Goal: Task Accomplishment & Management: Manage account settings

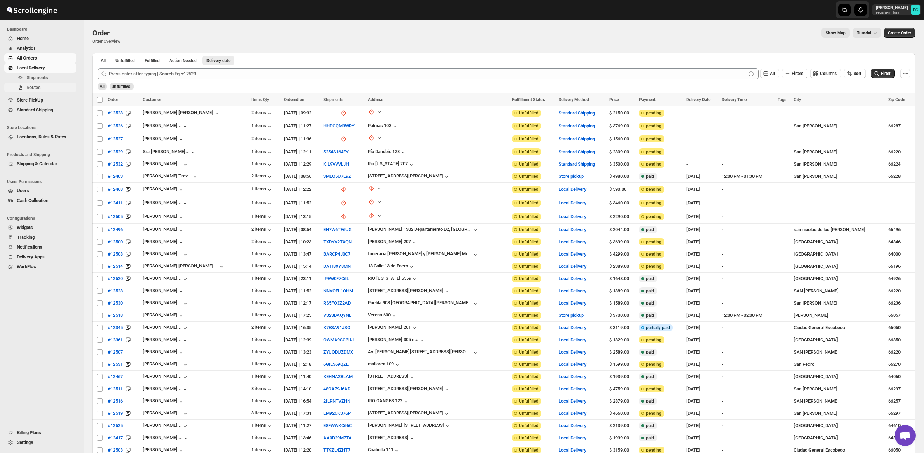
click at [43, 88] on span "Routes" at bounding box center [51, 87] width 48 height 7
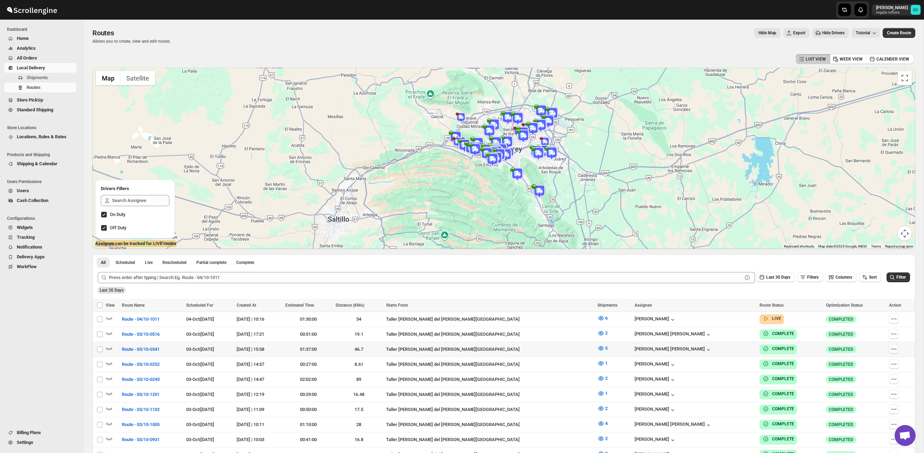
click at [891, 347] on icon "button" at bounding box center [894, 349] width 7 height 7
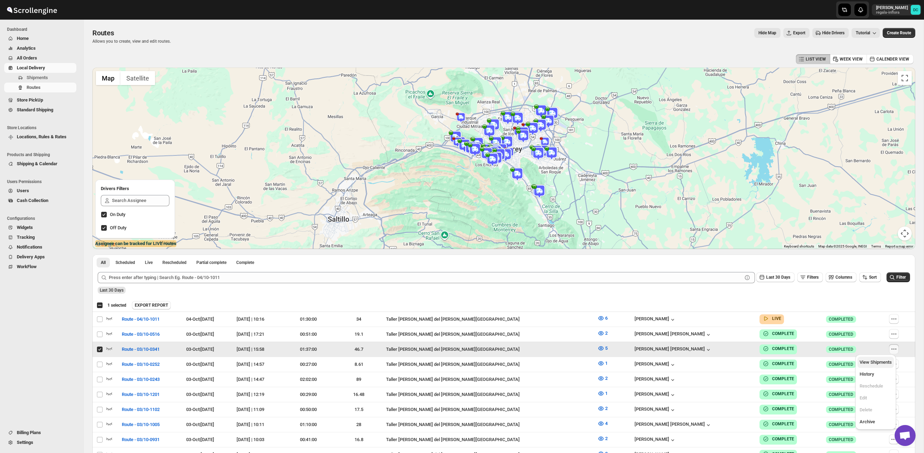
click at [876, 363] on span "View Shipments" at bounding box center [876, 362] width 32 height 5
checkbox input "false"
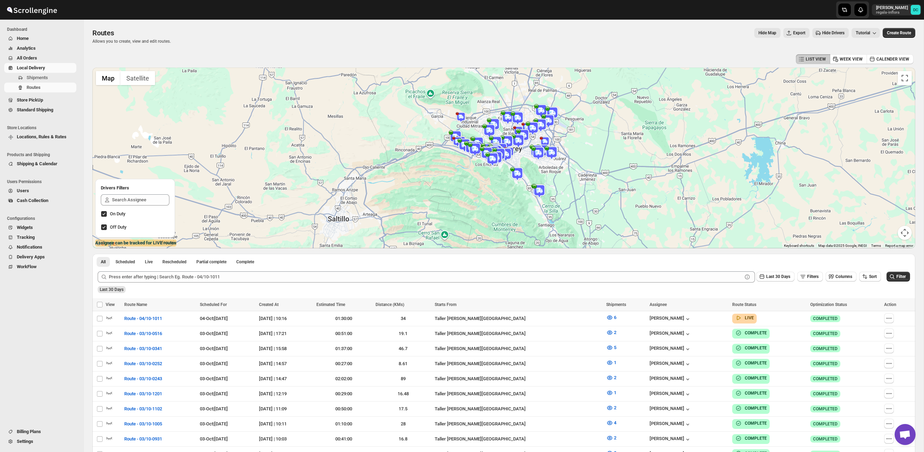
click at [29, 60] on span "All Orders" at bounding box center [27, 57] width 20 height 5
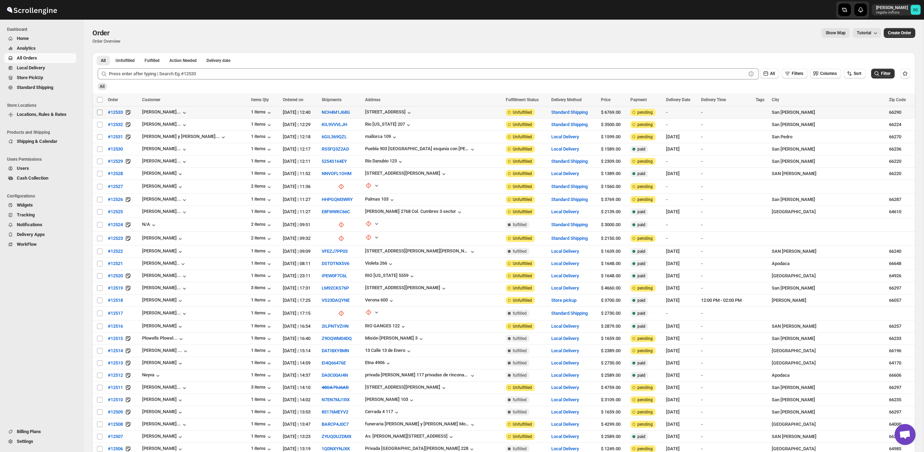
click at [99, 113] on input "Select order" at bounding box center [100, 113] width 6 height 6
checkbox input "true"
click at [98, 125] on input "Select order" at bounding box center [100, 125] width 6 height 6
checkbox input "true"
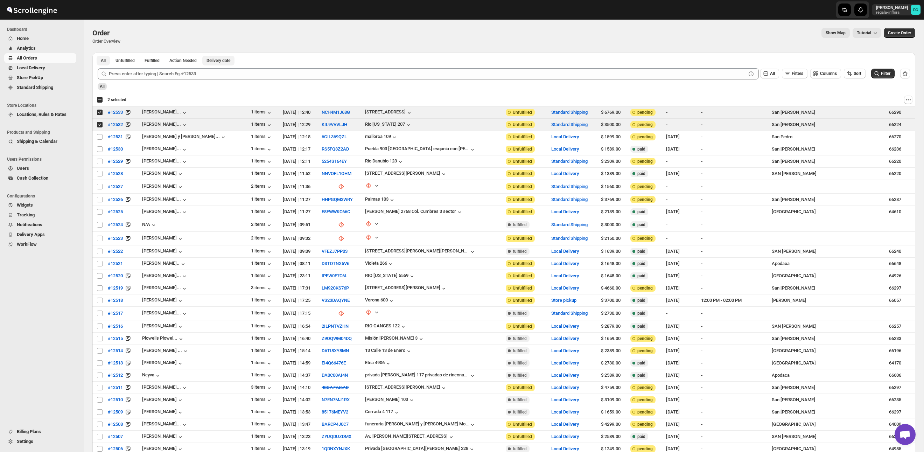
click at [214, 59] on span "Delivery date" at bounding box center [219, 61] width 24 height 6
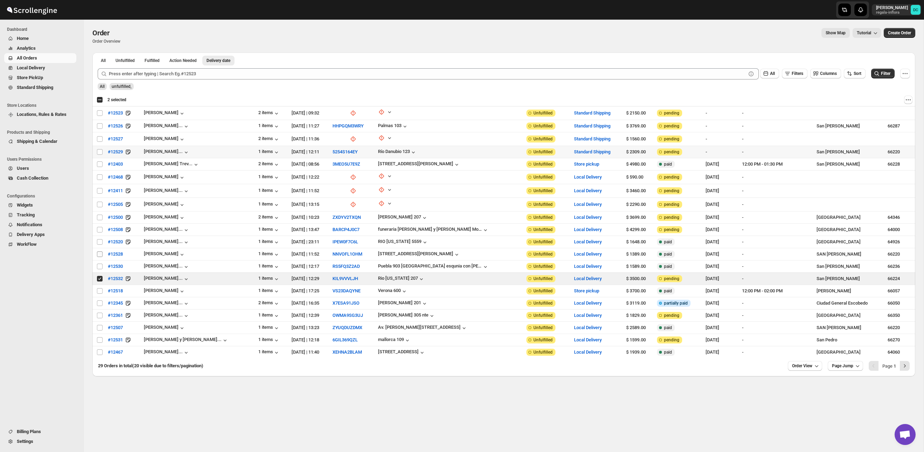
drag, startPoint x: 99, startPoint y: 150, endPoint x: 102, endPoint y: 255, distance: 105.4
click at [100, 150] on input "Select order" at bounding box center [100, 152] width 6 height 6
checkbox input "true"
click at [99, 276] on input "Select order" at bounding box center [100, 279] width 6 height 6
checkbox input "false"
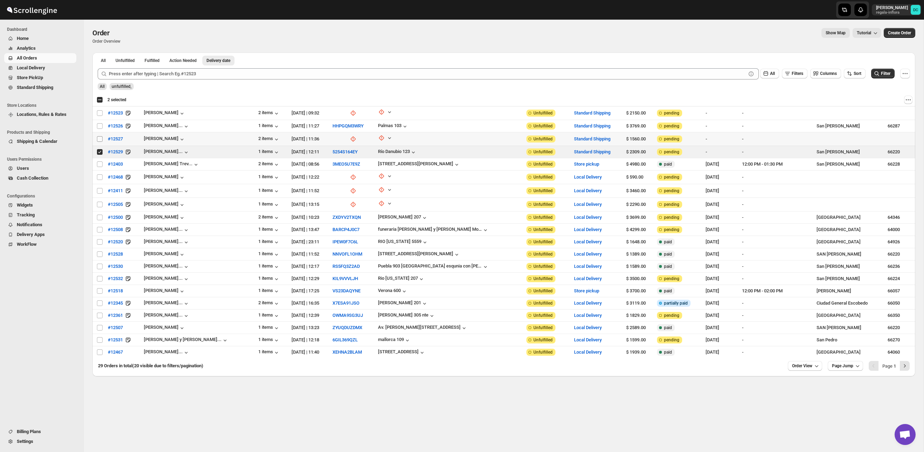
click at [99, 139] on input "Select order" at bounding box center [100, 139] width 6 height 6
checkbox input "true"
click at [99, 126] on input "Select order" at bounding box center [100, 126] width 6 height 6
checkbox input "true"
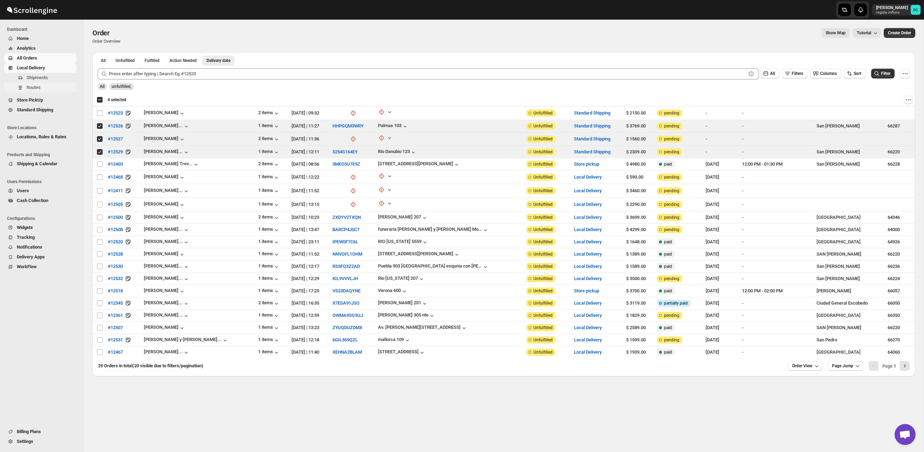
click at [48, 83] on button "Routes" at bounding box center [40, 88] width 72 height 10
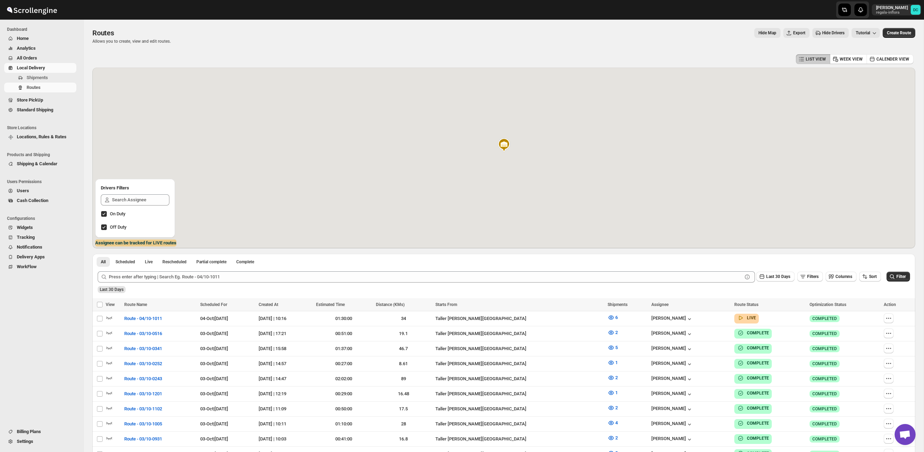
click at [49, 55] on span "All Orders" at bounding box center [46, 58] width 58 height 7
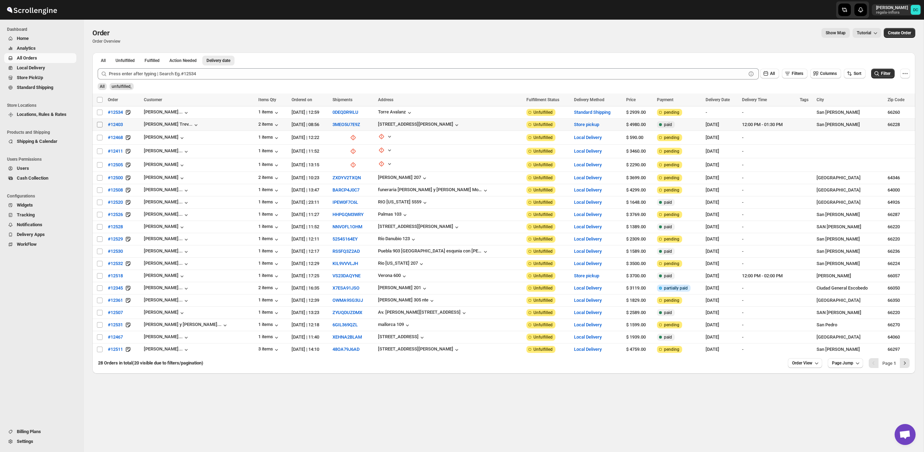
click at [97, 125] on input "Select order" at bounding box center [100, 125] width 6 height 6
checkbox input "true"
click at [100, 137] on input "Select order" at bounding box center [100, 138] width 6 height 6
checkbox input "true"
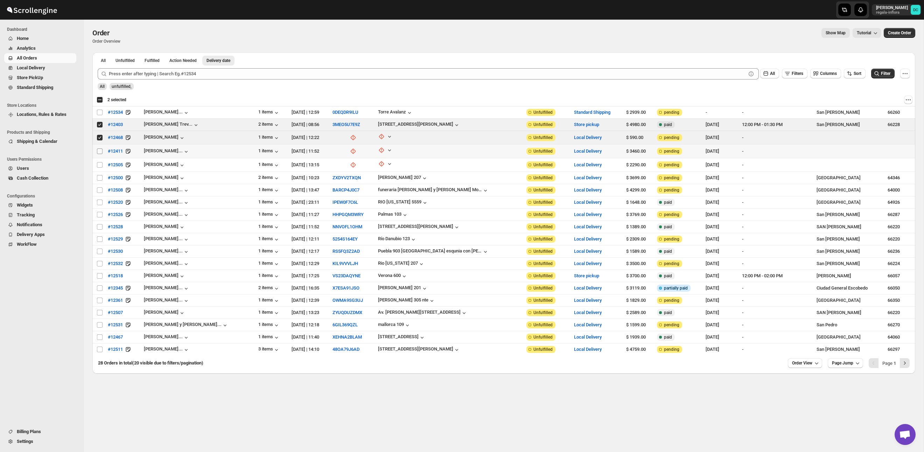
click at [98, 151] on input "Select order" at bounding box center [100, 151] width 6 height 6
checkbox input "true"
click at [99, 163] on input "Select order" at bounding box center [100, 165] width 6 height 6
checkbox input "true"
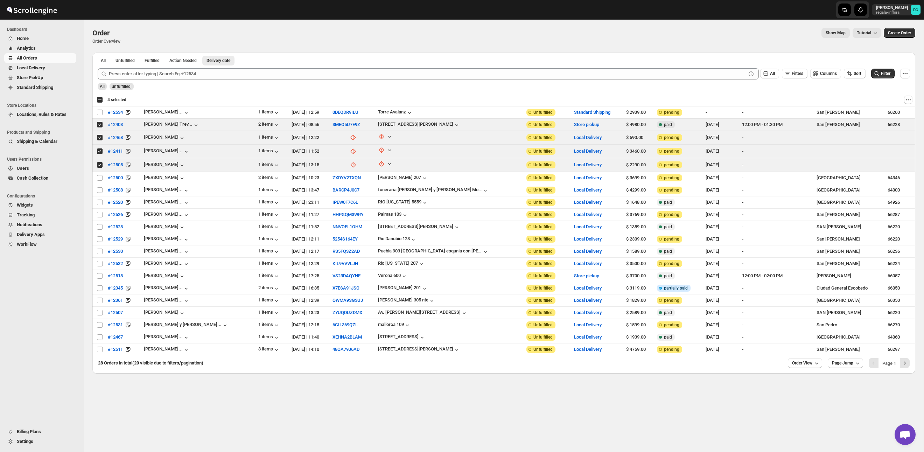
click at [99, 99] on div "Select all 20 orders 4 selected" at bounding box center [112, 100] width 30 height 6
checkbox input "true"
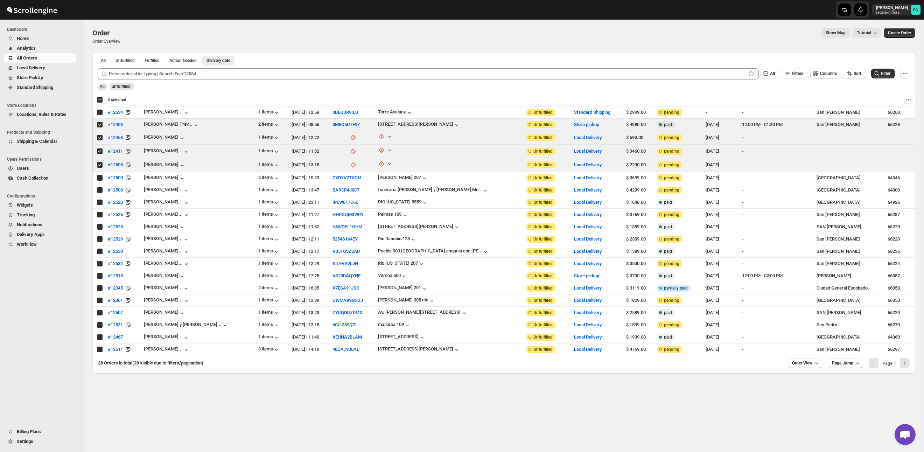
checkbox input "true"
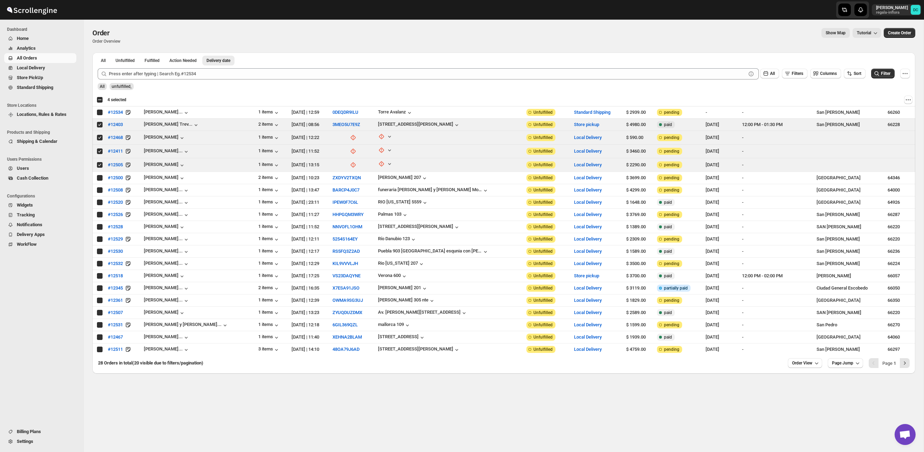
checkbox input "true"
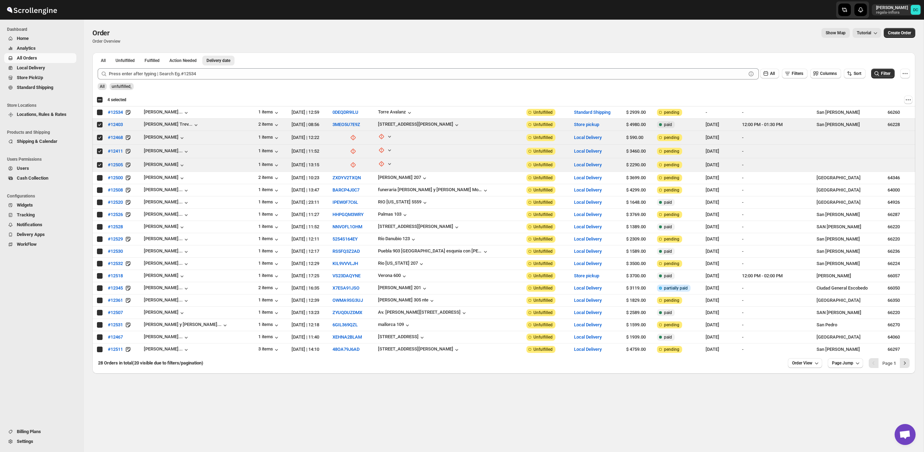
checkbox input "true"
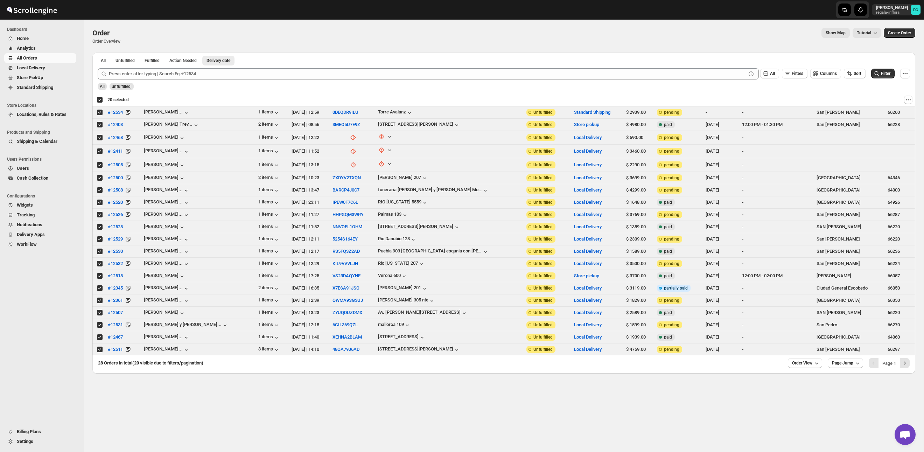
click at [99, 99] on div "Deselect all 20 orders 20 selected" at bounding box center [113, 100] width 32 height 6
checkbox input "false"
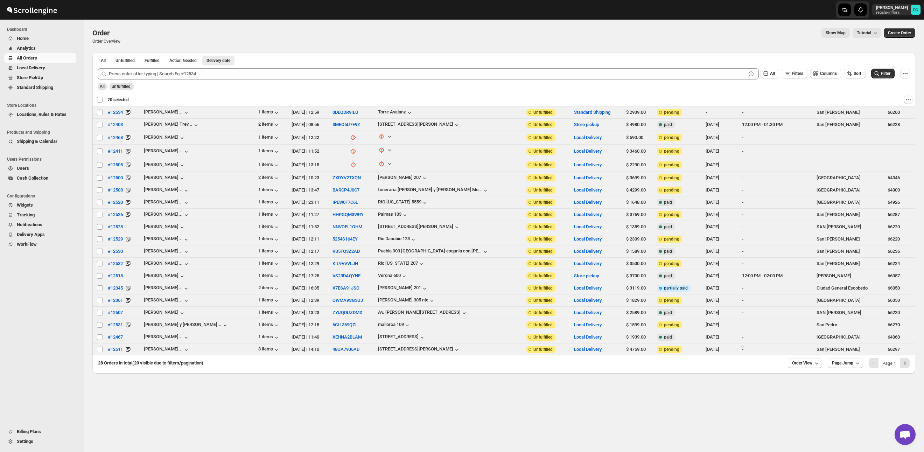
checkbox input "false"
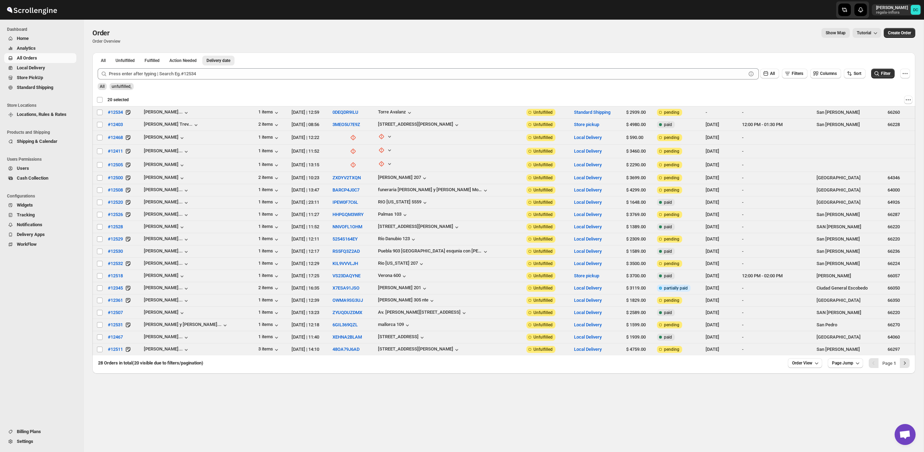
checkbox input "false"
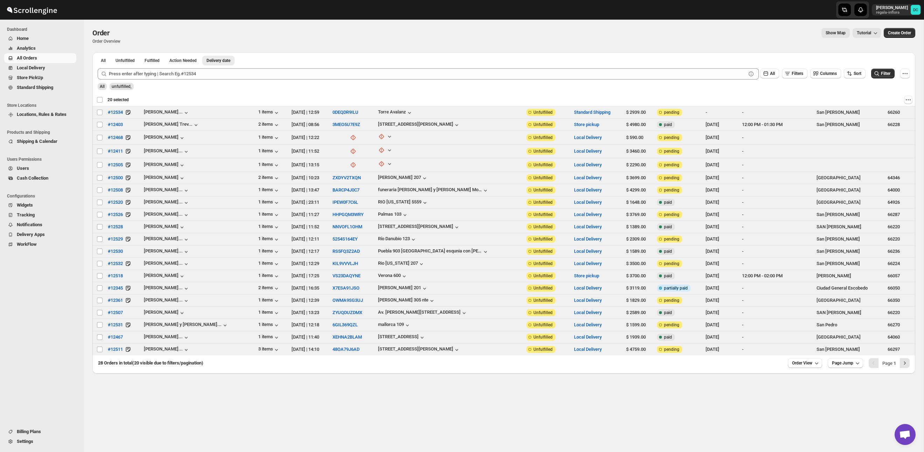
checkbox input "false"
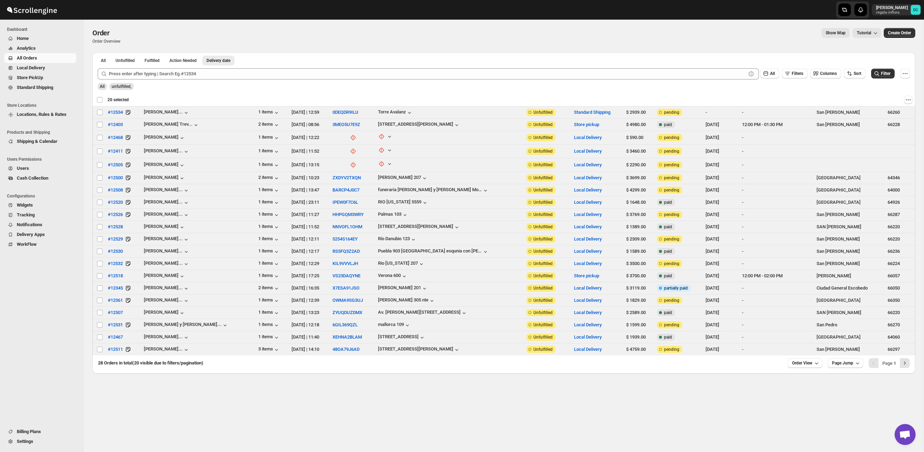
checkbox input "false"
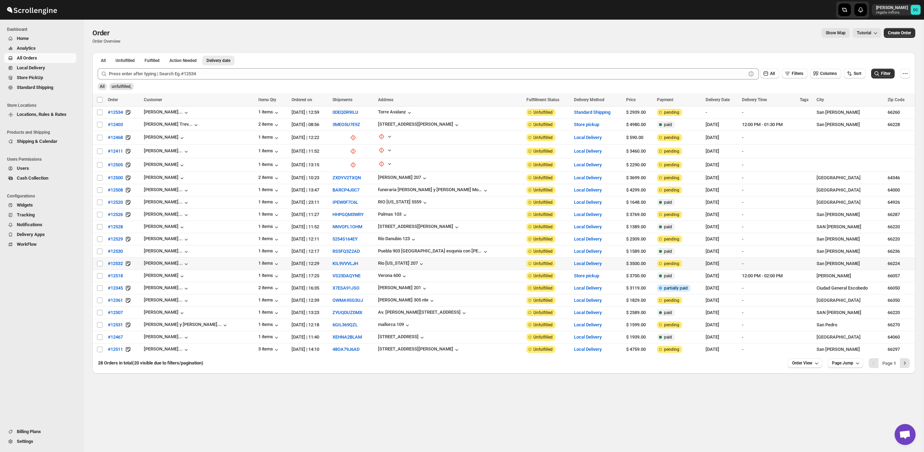
click at [98, 262] on input "Select order" at bounding box center [100, 264] width 6 height 6
checkbox input "true"
click at [98, 249] on input "Select order" at bounding box center [100, 252] width 6 height 6
checkbox input "true"
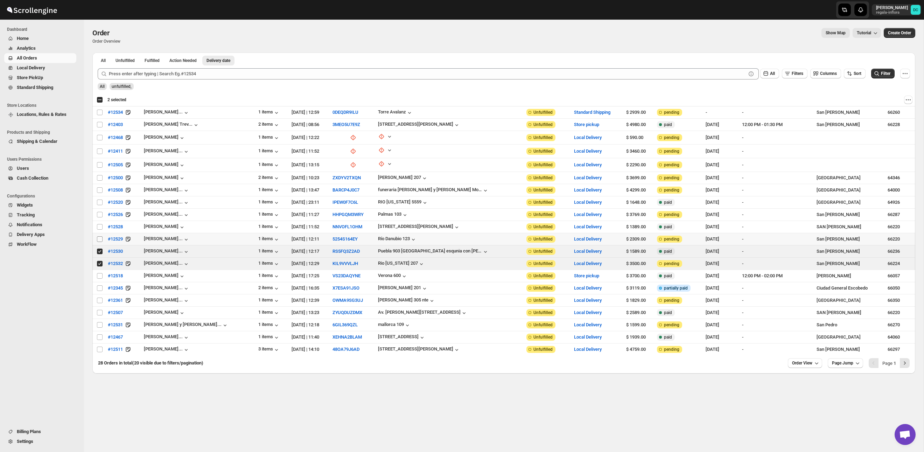
click at [98, 238] on input "Select order" at bounding box center [100, 239] width 6 height 6
checkbox input "true"
click at [100, 226] on input "Select order" at bounding box center [100, 227] width 6 height 6
checkbox input "true"
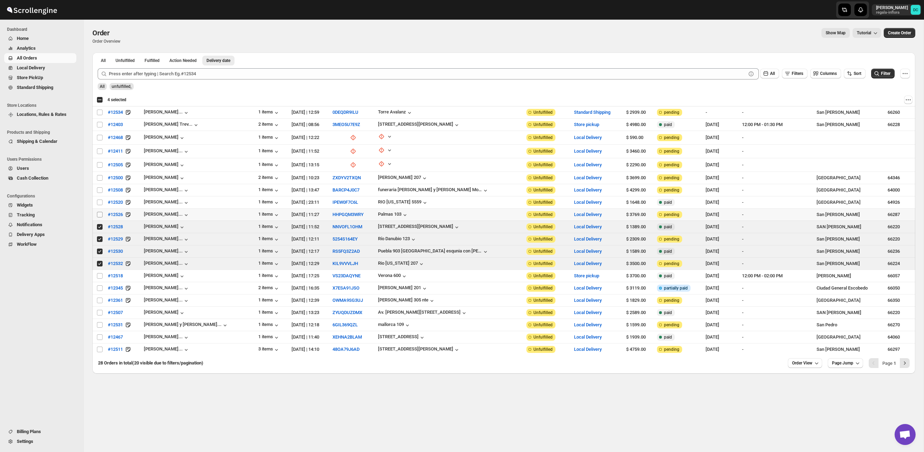
click at [98, 213] on input "Select order" at bounding box center [100, 215] width 6 height 6
checkbox input "true"
click at [98, 200] on input "Select order" at bounding box center [100, 203] width 6 height 6
checkbox input "true"
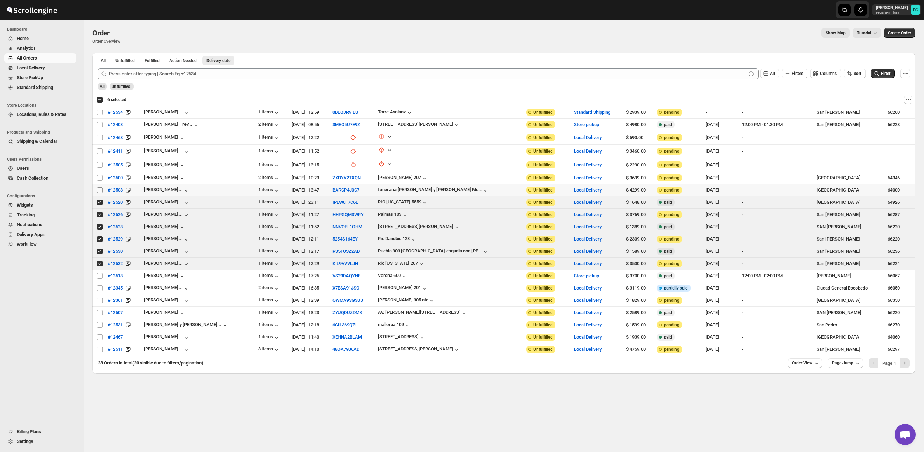
click at [99, 187] on input "Select order" at bounding box center [100, 190] width 6 height 6
checkbox input "true"
click at [99, 175] on input "Select order" at bounding box center [100, 178] width 6 height 6
checkbox input "true"
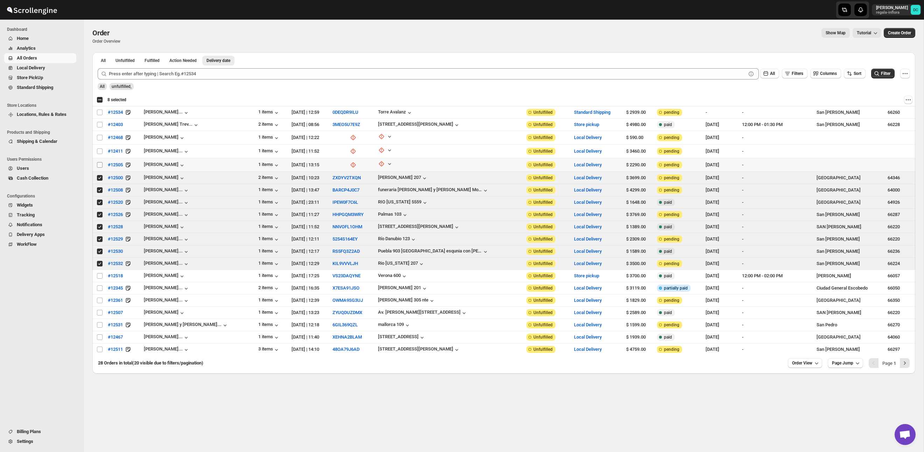
click at [99, 163] on input "Select order" at bounding box center [100, 165] width 6 height 6
click at [99, 165] on input "Select order" at bounding box center [100, 165] width 6 height 6
checkbox input "false"
click at [99, 178] on input "Select order" at bounding box center [100, 178] width 6 height 6
checkbox input "false"
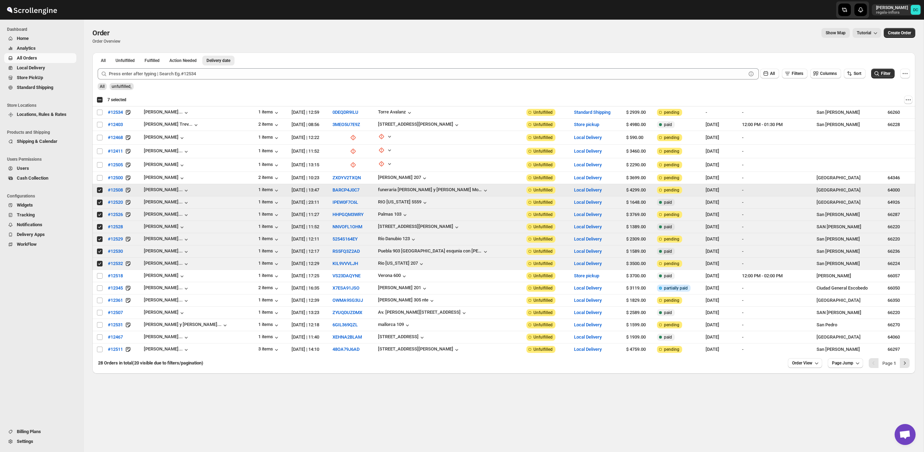
click at [100, 189] on input "Select order" at bounding box center [100, 190] width 6 height 6
checkbox input "false"
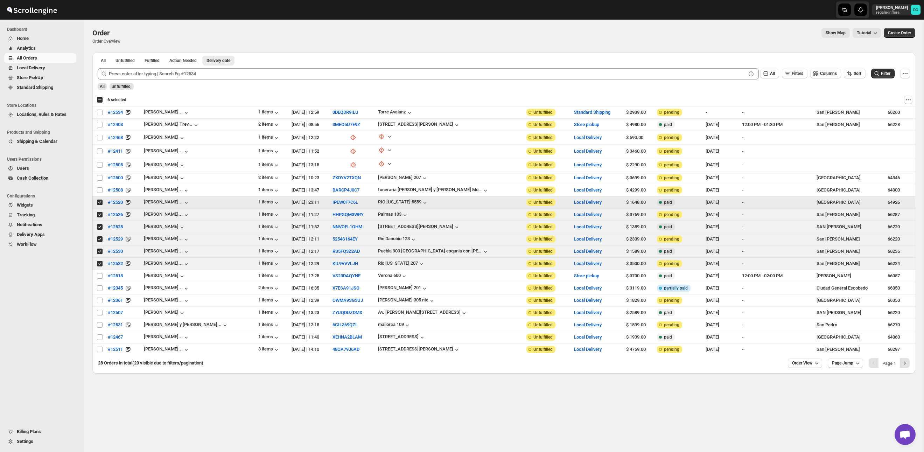
drag, startPoint x: 100, startPoint y: 199, endPoint x: 144, endPoint y: 178, distance: 48.4
click at [100, 200] on input "Select order" at bounding box center [100, 203] width 6 height 6
checkbox input "false"
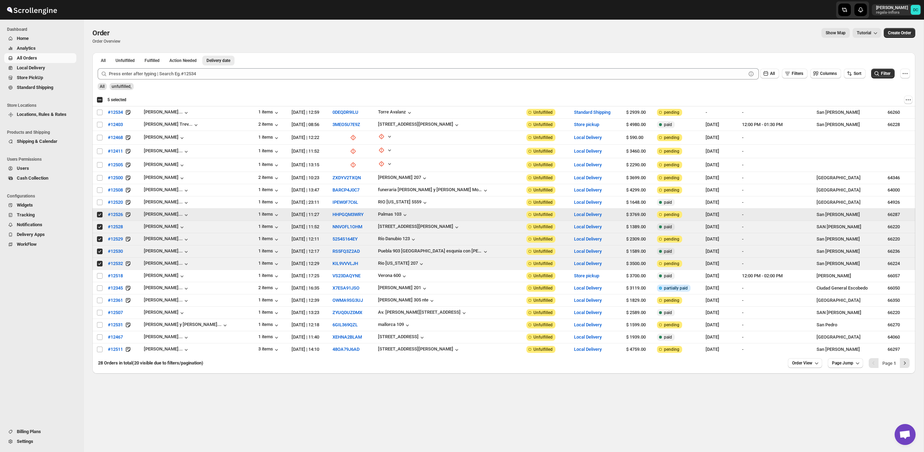
drag, startPoint x: 99, startPoint y: 214, endPoint x: 184, endPoint y: 157, distance: 102.0
click at [99, 214] on input "Select order" at bounding box center [100, 215] width 6 height 6
checkbox input "false"
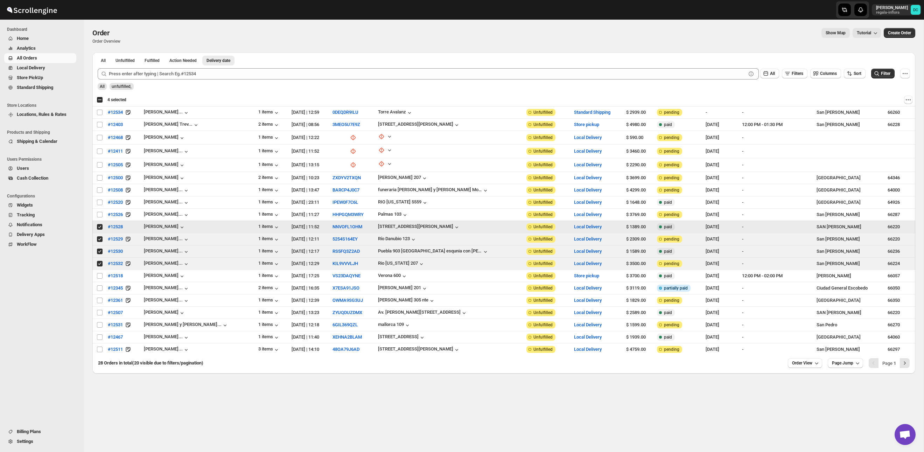
click at [100, 225] on input "Select order" at bounding box center [100, 227] width 6 height 6
checkbox input "false"
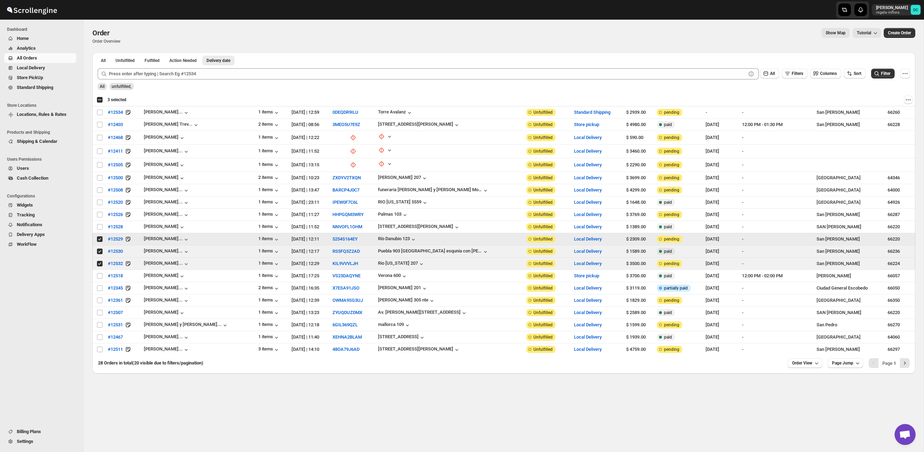
click at [99, 238] on input "Select order" at bounding box center [100, 239] width 6 height 6
checkbox input "false"
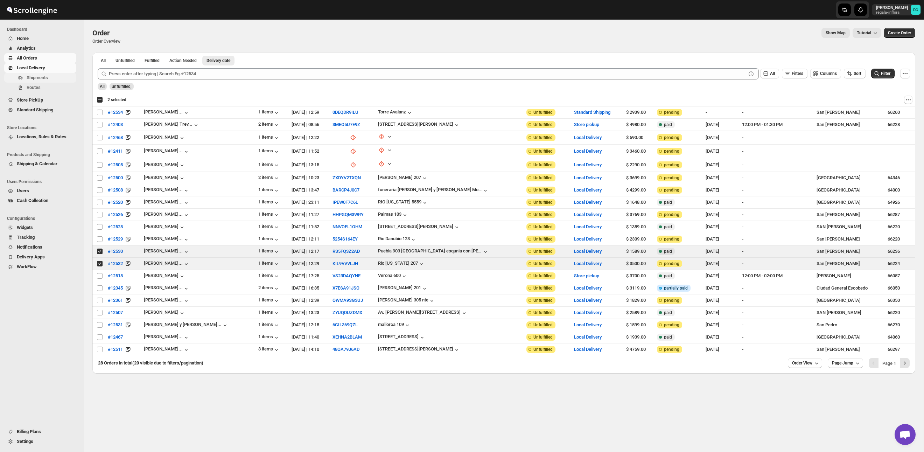
click at [41, 77] on span "Shipments" at bounding box center [37, 77] width 21 height 5
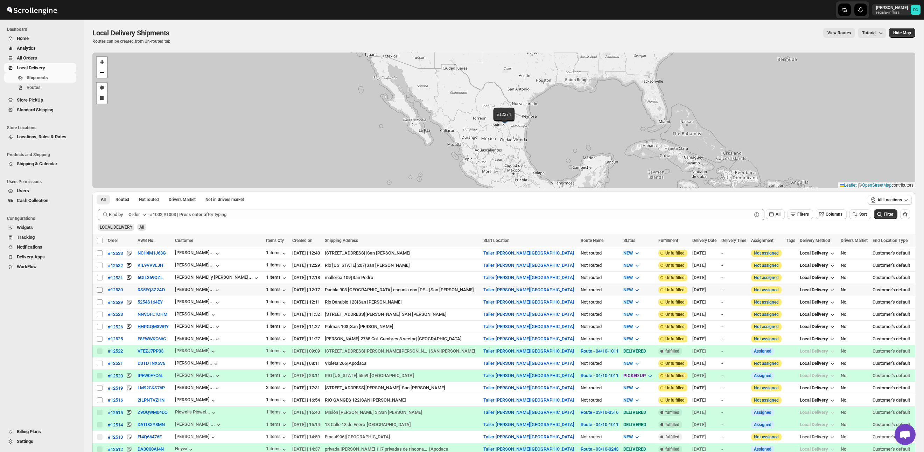
click at [101, 290] on input "Select shipment" at bounding box center [100, 290] width 6 height 6
checkbox input "true"
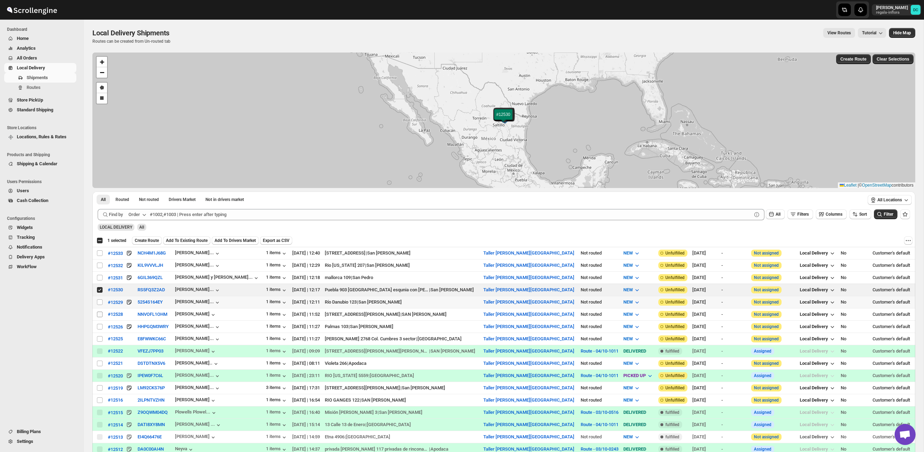
drag, startPoint x: 98, startPoint y: 303, endPoint x: 99, endPoint y: 312, distance: 8.5
click at [98, 303] on input "Select shipment" at bounding box center [100, 302] width 6 height 6
checkbox input "true"
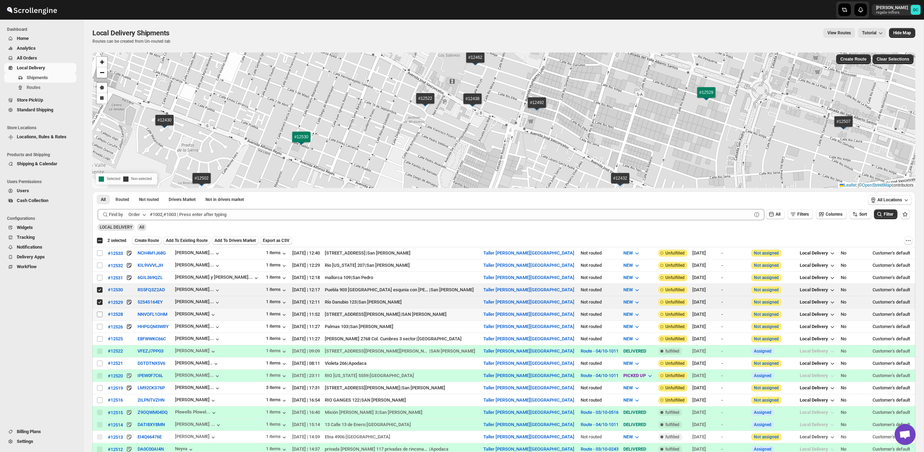
click at [99, 314] on input "Select shipment" at bounding box center [100, 315] width 6 height 6
checkbox input "true"
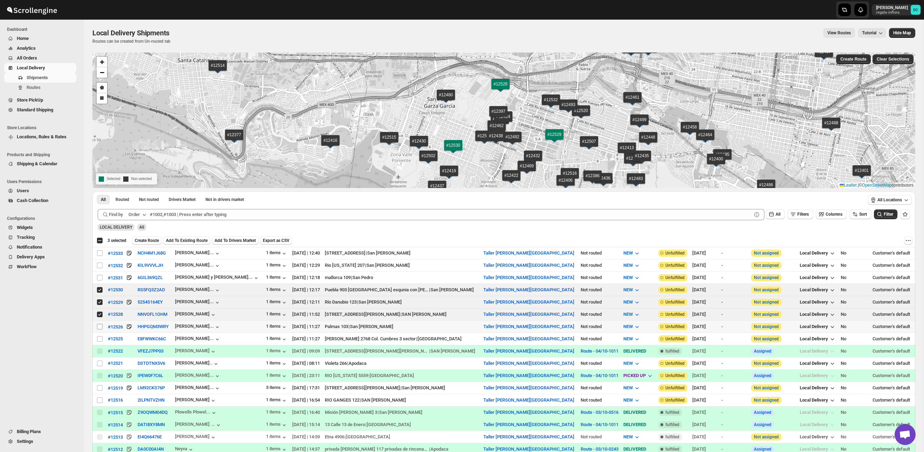
click at [98, 326] on input "Select shipment" at bounding box center [100, 327] width 6 height 6
checkbox input "true"
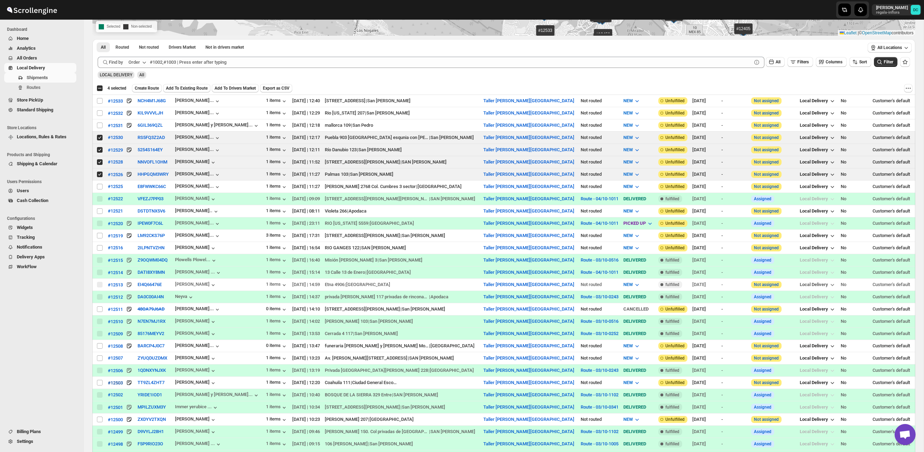
scroll to position [174, 0]
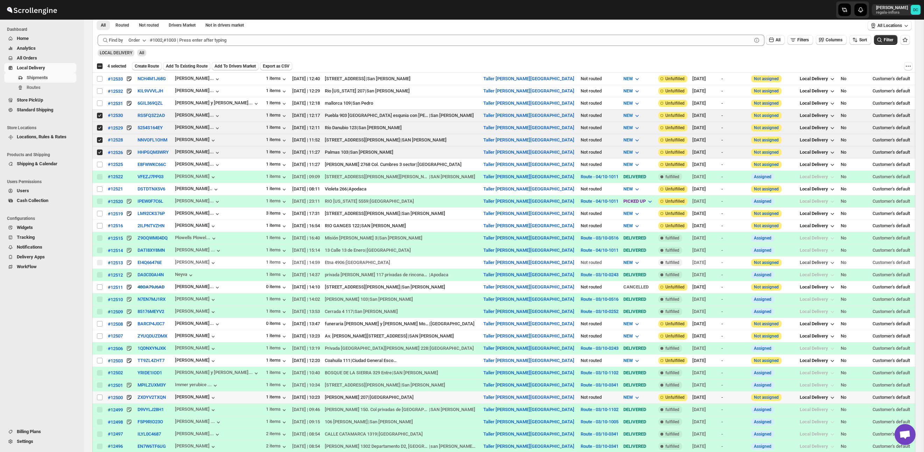
drag, startPoint x: 99, startPoint y: 398, endPoint x: 190, endPoint y: 259, distance: 165.9
click at [99, 398] on input "Select shipment" at bounding box center [100, 398] width 6 height 6
checkbox input "true"
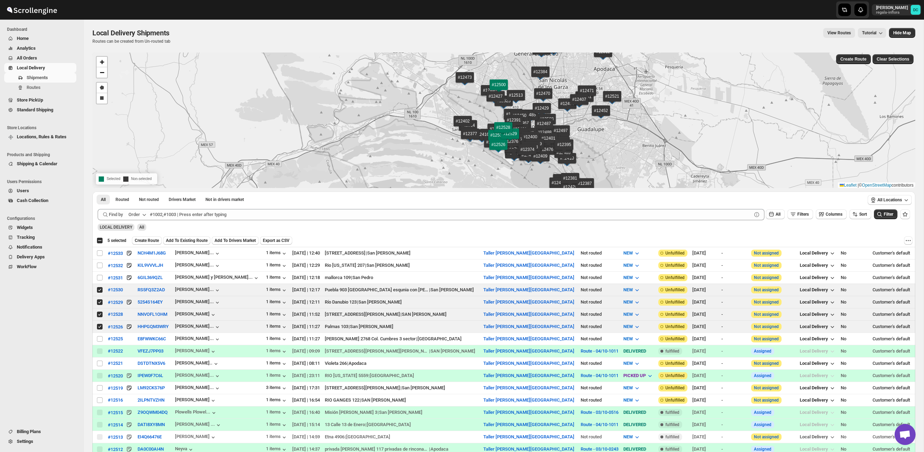
click at [148, 242] on span "Create Route" at bounding box center [147, 241] width 24 height 6
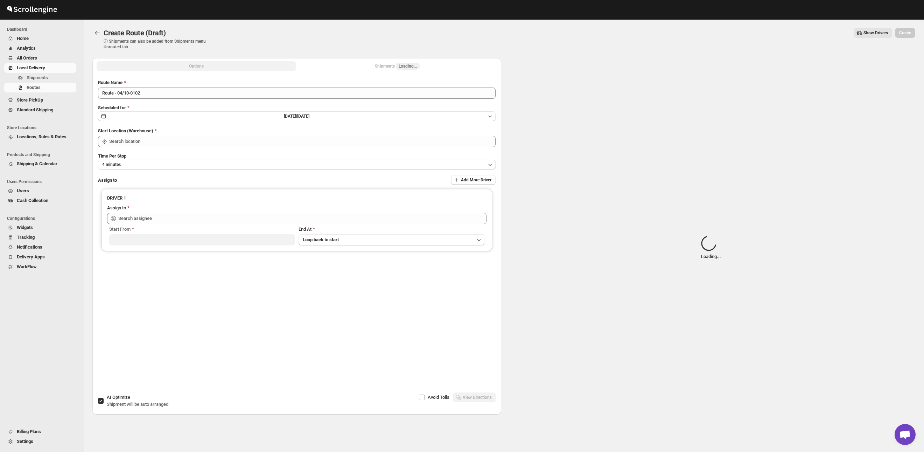
type input "Taller [PERSON_NAME][GEOGRAPHIC_DATA]"
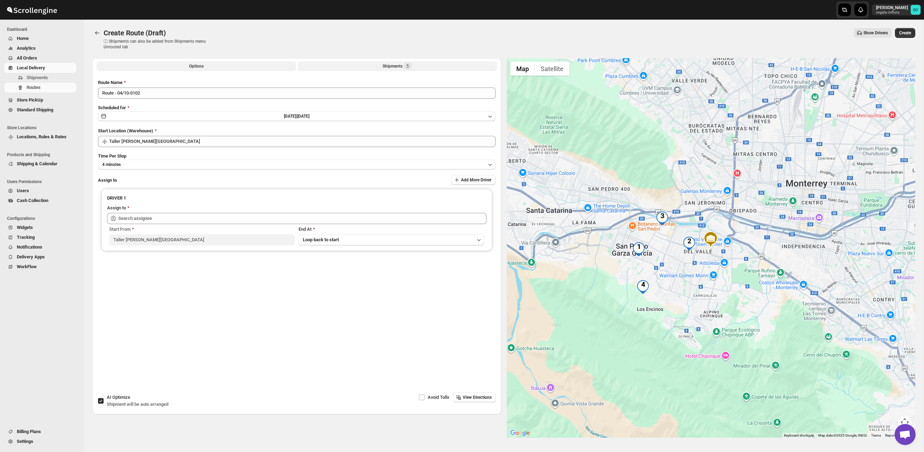
click at [375, 67] on button "Shipments 5" at bounding box center [398, 66] width 200 height 10
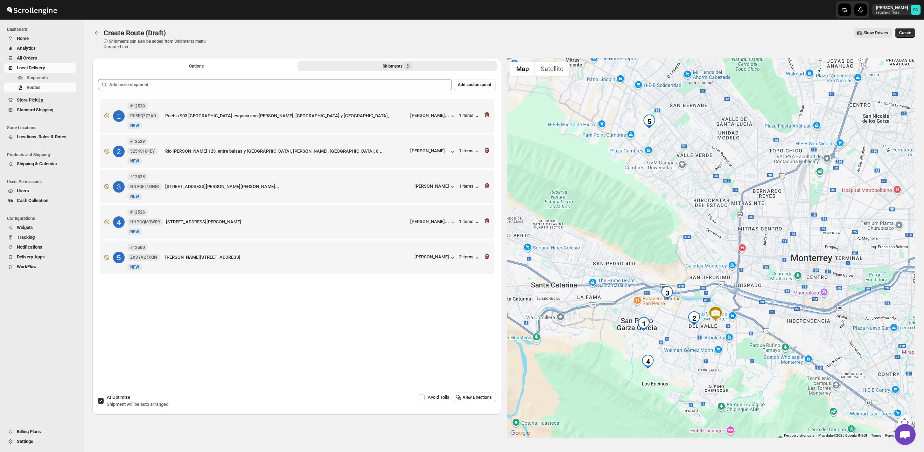
drag, startPoint x: 751, startPoint y: 245, endPoint x: 750, endPoint y: 311, distance: 66.2
click at [755, 320] on div at bounding box center [711, 247] width 409 height 379
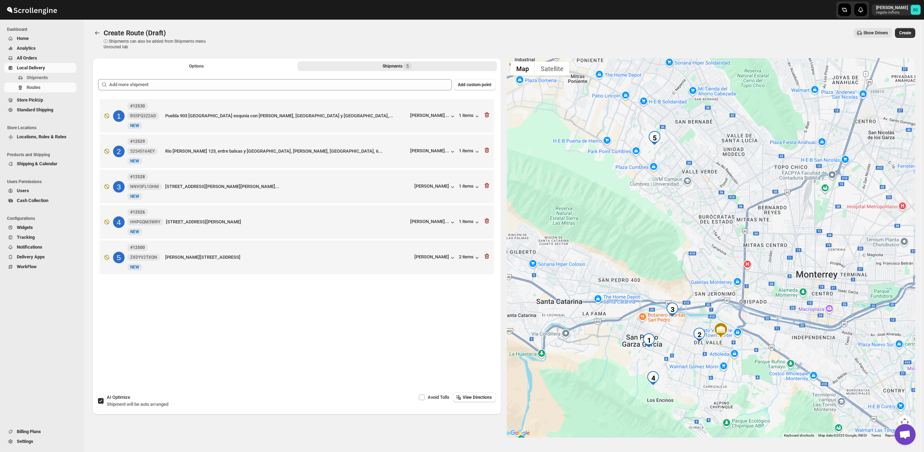
drag, startPoint x: 699, startPoint y: 219, endPoint x: 705, endPoint y: 234, distance: 16.5
click at [705, 234] on div at bounding box center [711, 247] width 409 height 379
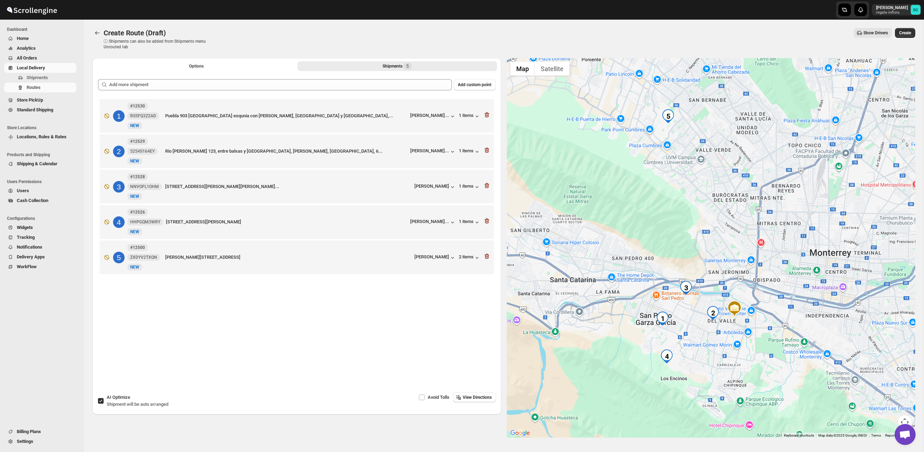
drag, startPoint x: 723, startPoint y: 266, endPoint x: 741, endPoint y: 241, distance: 31.4
click at [741, 241] on div at bounding box center [711, 247] width 409 height 379
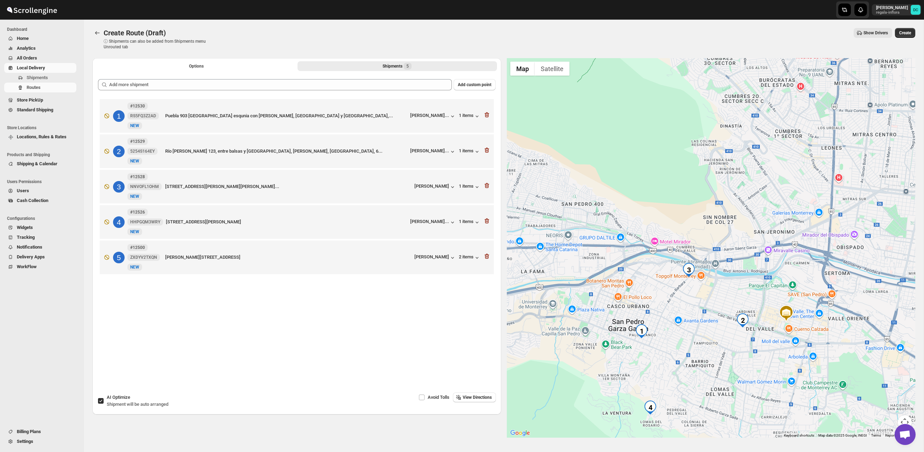
drag, startPoint x: 104, startPoint y: 402, endPoint x: 112, endPoint y: 398, distance: 9.2
click at [103, 402] on span at bounding box center [101, 401] width 6 height 6
click at [103, 402] on input "AI Optimize Shipment will be auto arranged" at bounding box center [101, 401] width 6 height 6
checkbox input "false"
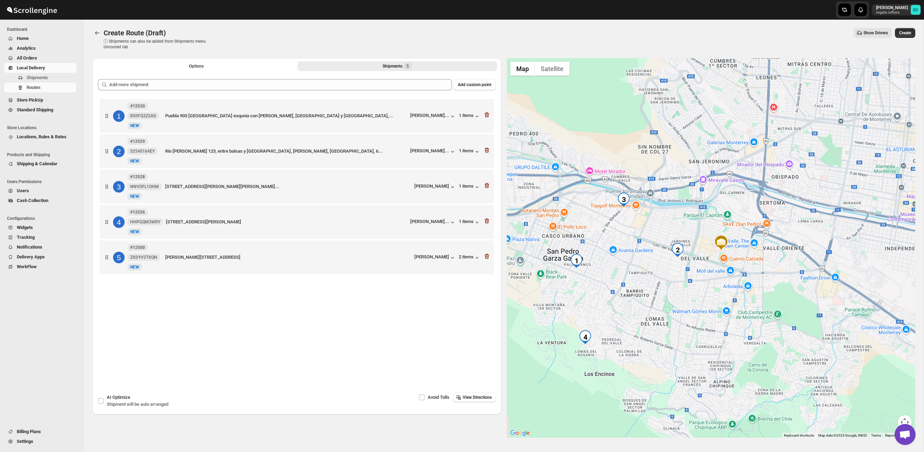
drag, startPoint x: 646, startPoint y: 265, endPoint x: 635, endPoint y: 265, distance: 11.6
click at [666, 271] on div at bounding box center [711, 247] width 409 height 379
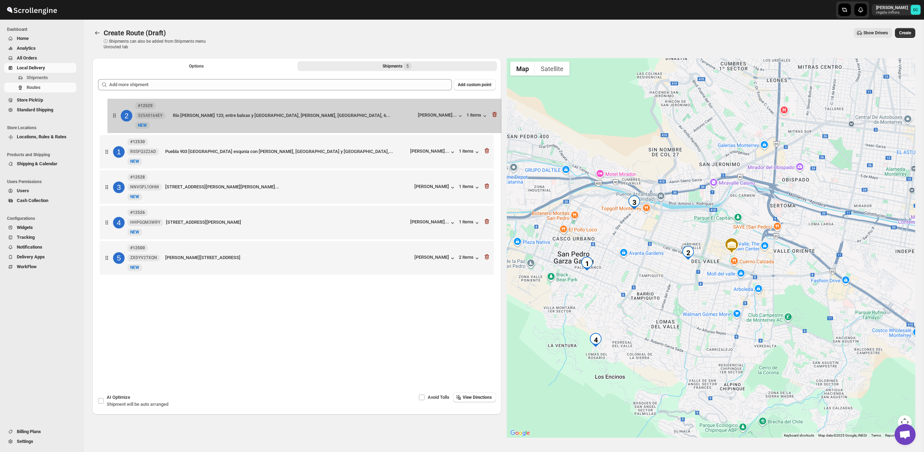
drag, startPoint x: 114, startPoint y: 138, endPoint x: 117, endPoint y: 116, distance: 22.9
click at [117, 116] on div "1 #12530 RS5FQ3Z2AD [GEOGRAPHIC_DATA][PERSON_NAME], [GEOGRAPHIC_DATA] y [GEOGRA…" at bounding box center [297, 187] width 398 height 181
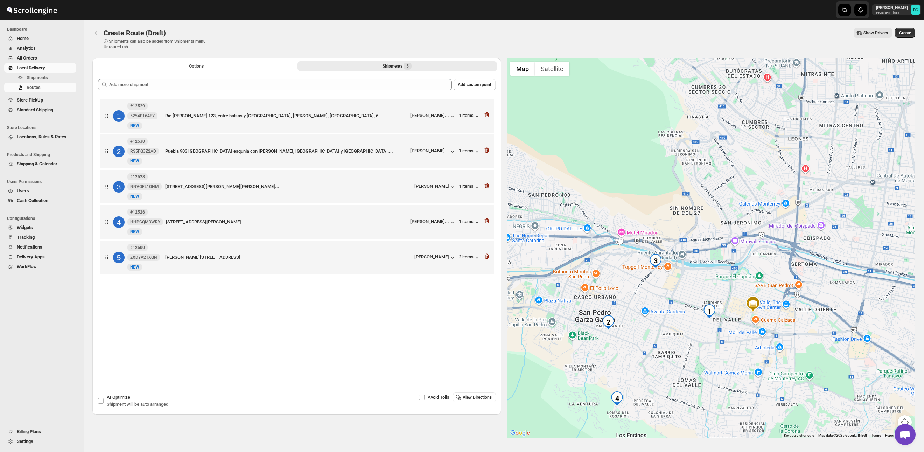
drag, startPoint x: 661, startPoint y: 309, endPoint x: 692, endPoint y: 306, distance: 31.7
click at [692, 306] on div at bounding box center [711, 247] width 409 height 379
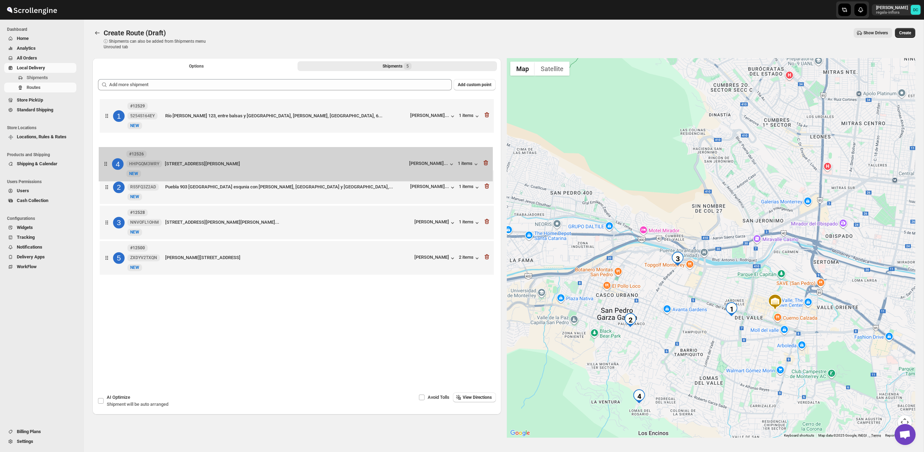
drag, startPoint x: 106, startPoint y: 231, endPoint x: 104, endPoint y: 160, distance: 71.1
click at [104, 160] on div "1 #12529 5254S164EY New NEW Río [PERSON_NAME] 123, entre balsas y [GEOGRAPHIC_D…" at bounding box center [297, 187] width 398 height 181
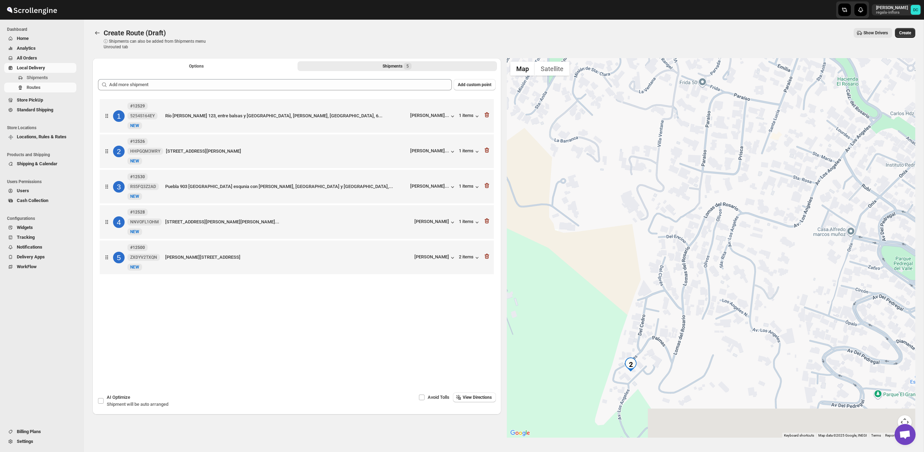
drag, startPoint x: 660, startPoint y: 380, endPoint x: 677, endPoint y: 342, distance: 42.0
click at [677, 342] on div at bounding box center [711, 247] width 409 height 379
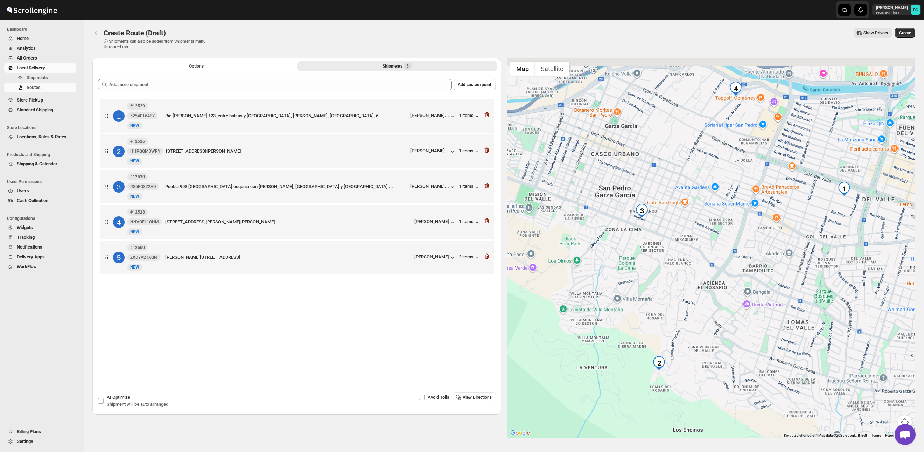
drag, startPoint x: 650, startPoint y: 275, endPoint x: 675, endPoint y: 311, distance: 43.7
click at [675, 311] on div at bounding box center [711, 247] width 409 height 379
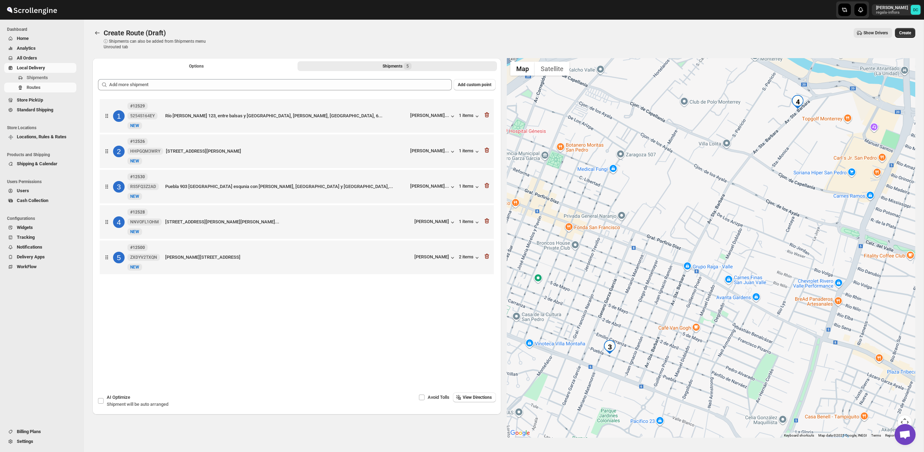
drag, startPoint x: 767, startPoint y: 193, endPoint x: 646, endPoint y: 293, distance: 157.4
click at [640, 292] on div at bounding box center [711, 247] width 409 height 379
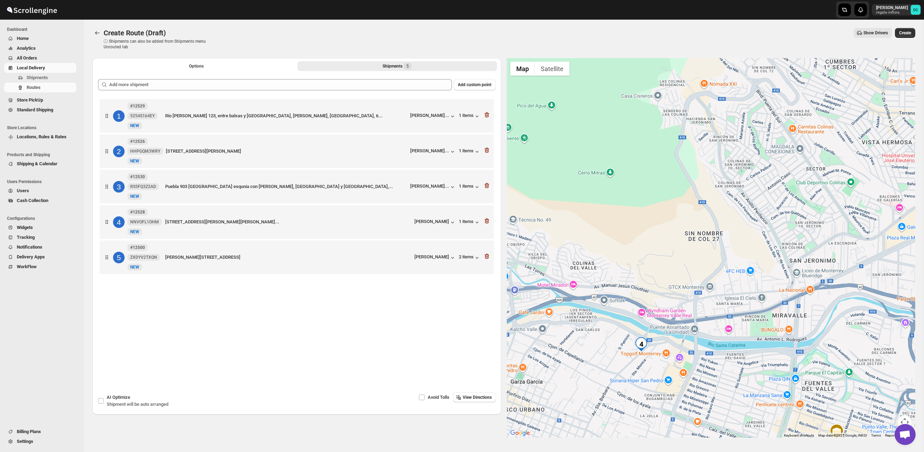
drag, startPoint x: 741, startPoint y: 149, endPoint x: 706, endPoint y: 257, distance: 113.4
click at [706, 257] on div at bounding box center [711, 247] width 409 height 379
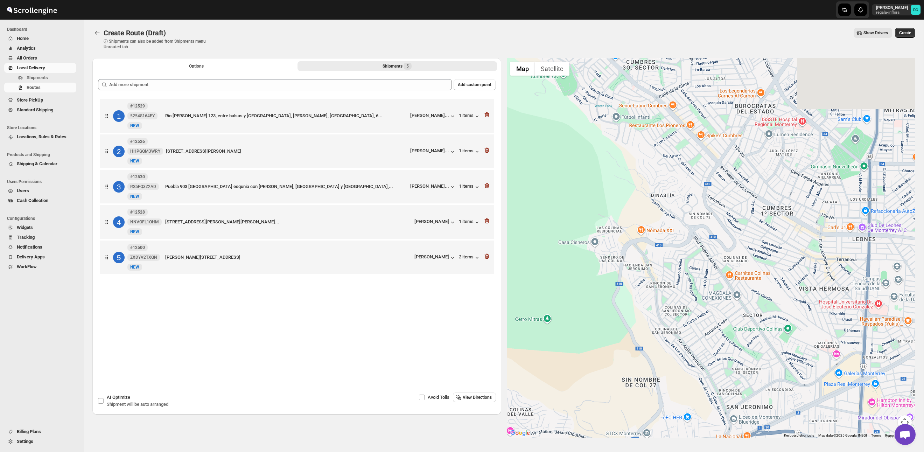
drag, startPoint x: 740, startPoint y: 154, endPoint x: 676, endPoint y: 288, distance: 147.7
click at [676, 299] on div at bounding box center [711, 247] width 409 height 379
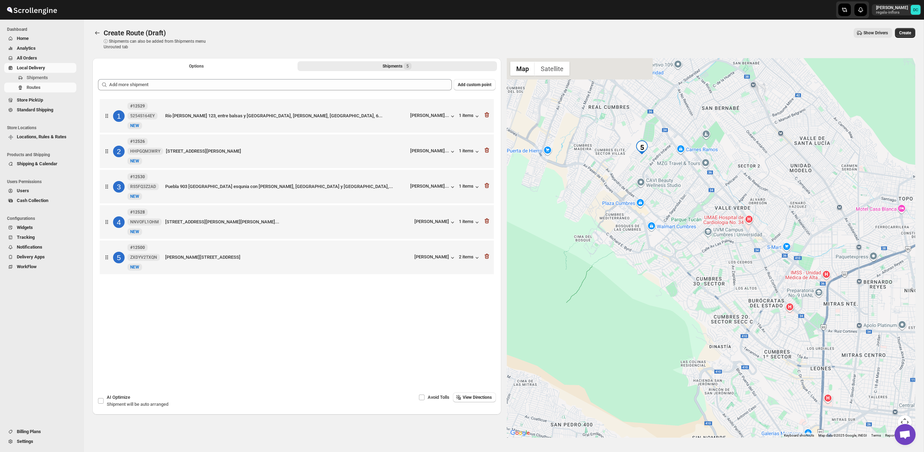
drag, startPoint x: 620, startPoint y: 158, endPoint x: 685, endPoint y: 281, distance: 138.8
click at [686, 281] on div at bounding box center [711, 247] width 409 height 379
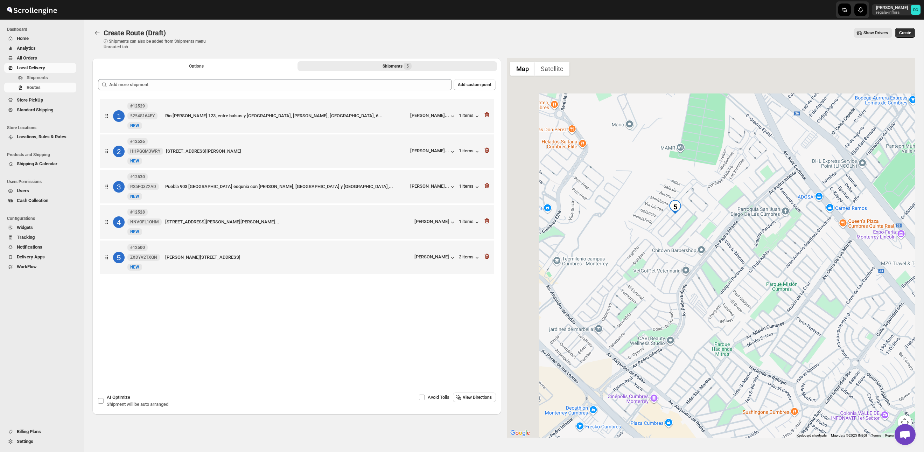
drag, startPoint x: 640, startPoint y: 168, endPoint x: 674, endPoint y: 228, distance: 68.8
click at [677, 231] on div at bounding box center [711, 247] width 409 height 379
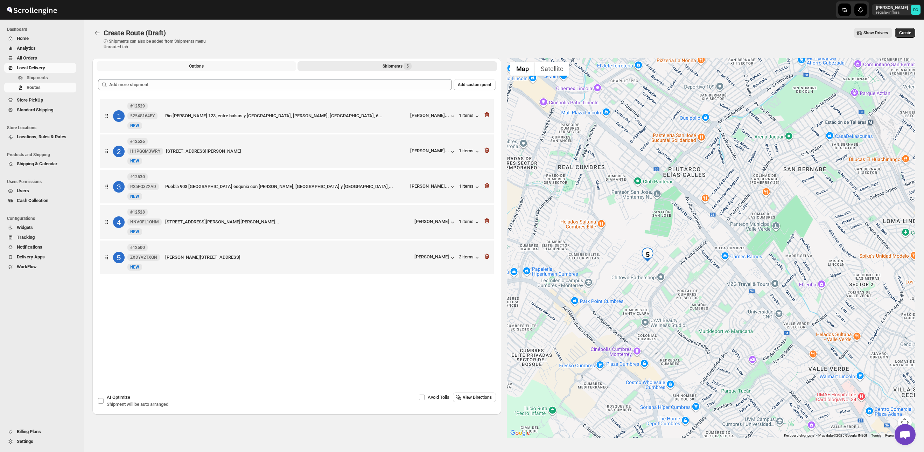
drag, startPoint x: 250, startPoint y: 65, endPoint x: 251, endPoint y: 70, distance: 5.2
click at [250, 65] on button "Options" at bounding box center [197, 66] width 200 height 10
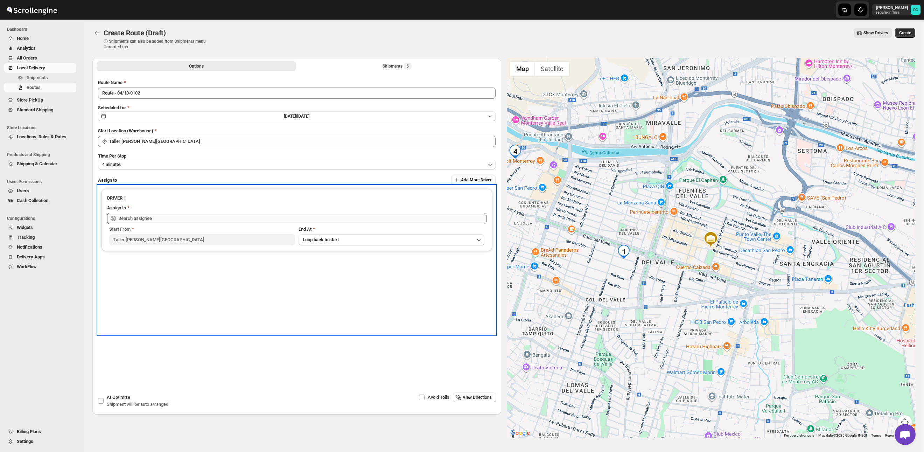
drag, startPoint x: 241, startPoint y: 227, endPoint x: 241, endPoint y: 221, distance: 6.0
click at [241, 226] on div "Start From" at bounding box center [202, 229] width 186 height 7
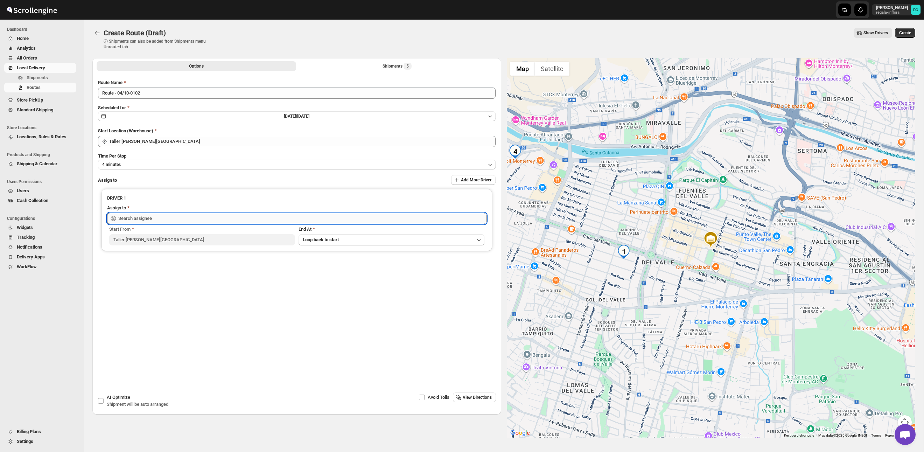
click at [241, 220] on input "text" at bounding box center [302, 218] width 368 height 11
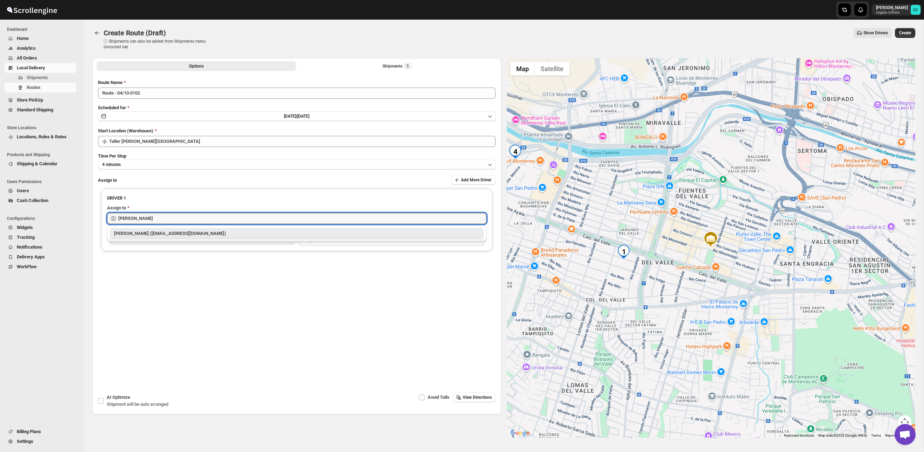
click at [245, 238] on div "[PERSON_NAME] ([EMAIL_ADDRESS][DOMAIN_NAME])" at bounding box center [297, 233] width 374 height 11
type input "[PERSON_NAME] ([EMAIL_ADDRESS][DOMAIN_NAME])"
click at [908, 31] on span "Create" at bounding box center [905, 33] width 12 height 6
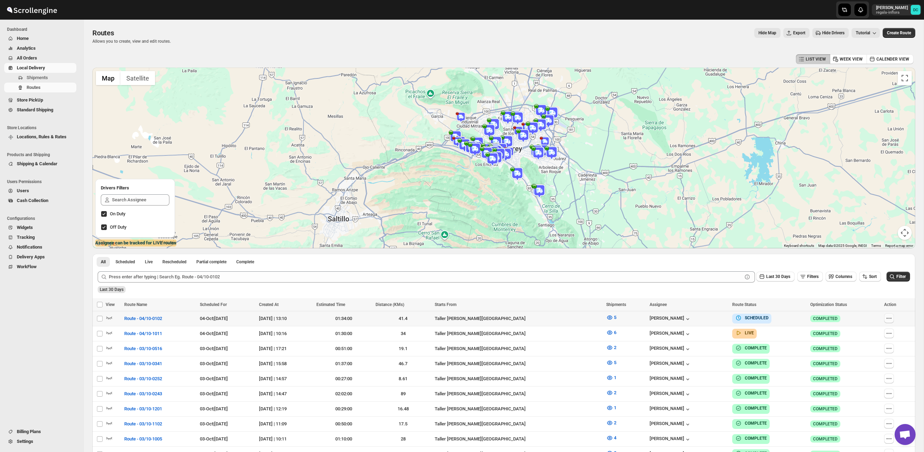
click at [889, 319] on icon "button" at bounding box center [889, 318] width 7 height 7
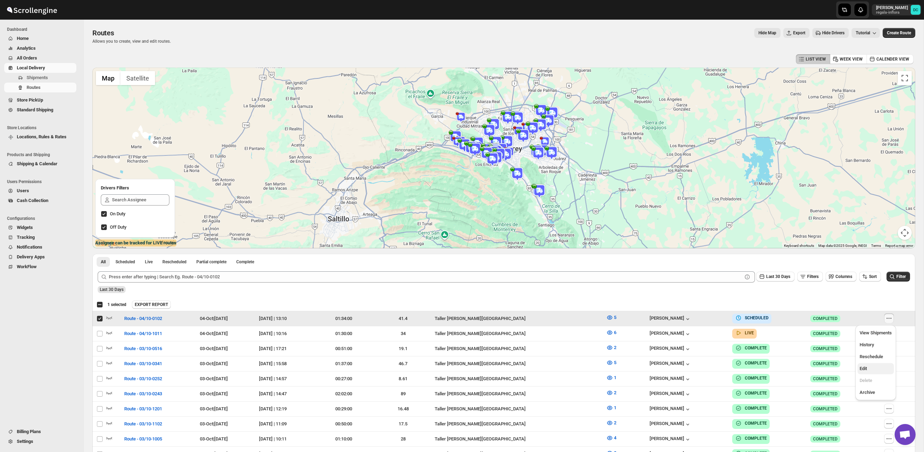
click at [879, 368] on span "Edit" at bounding box center [876, 368] width 32 height 7
checkbox input "false"
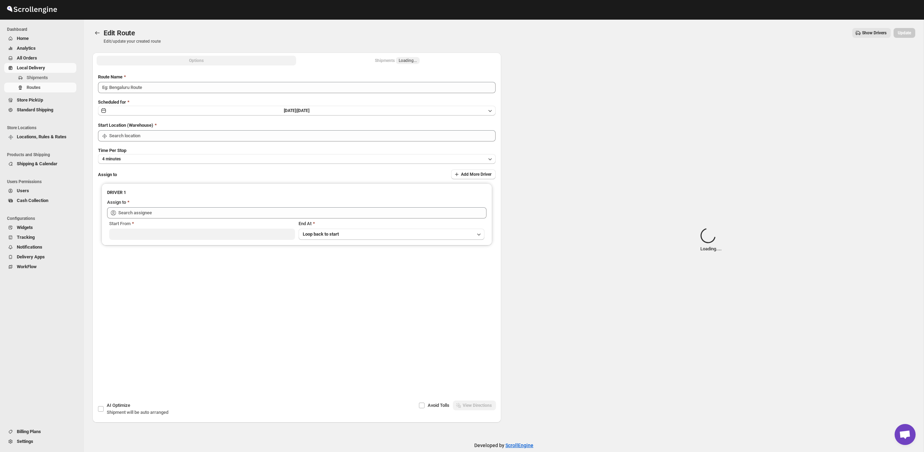
type input "Route - 04/10-0102"
type input "Taller [PERSON_NAME][GEOGRAPHIC_DATA]"
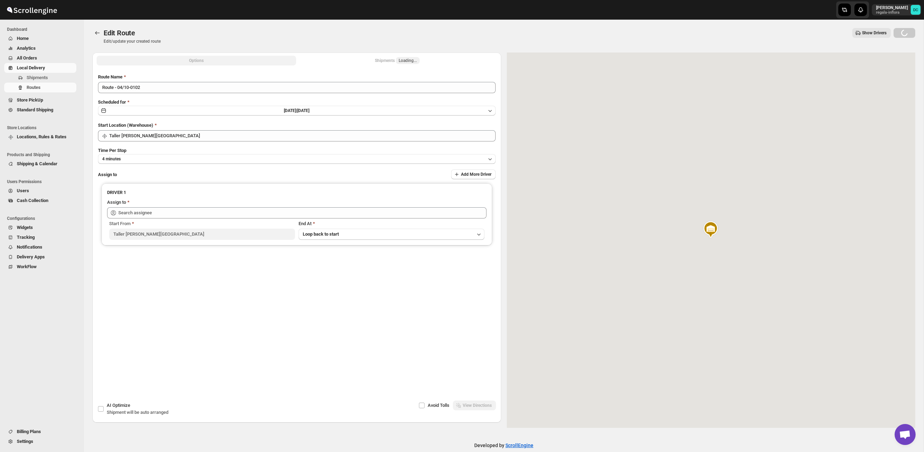
type input "[PERSON_NAME] ([EMAIL_ADDRESS][DOMAIN_NAME])"
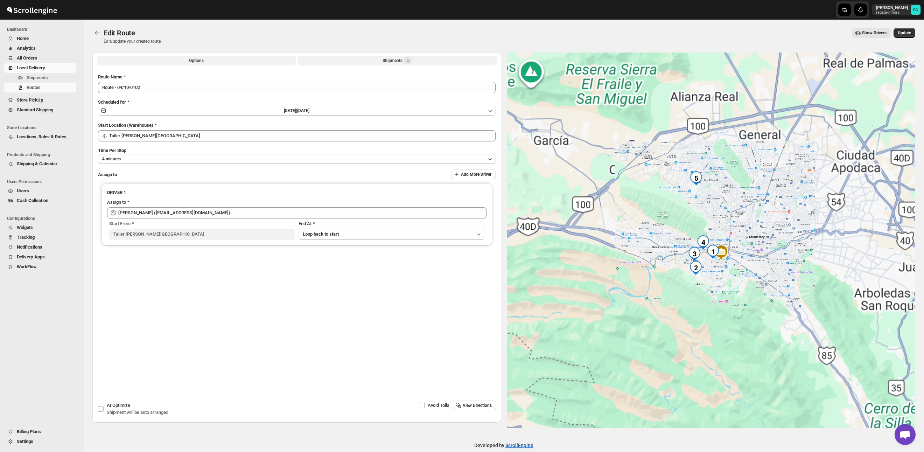
click at [418, 62] on button "Shipments 5" at bounding box center [398, 61] width 200 height 10
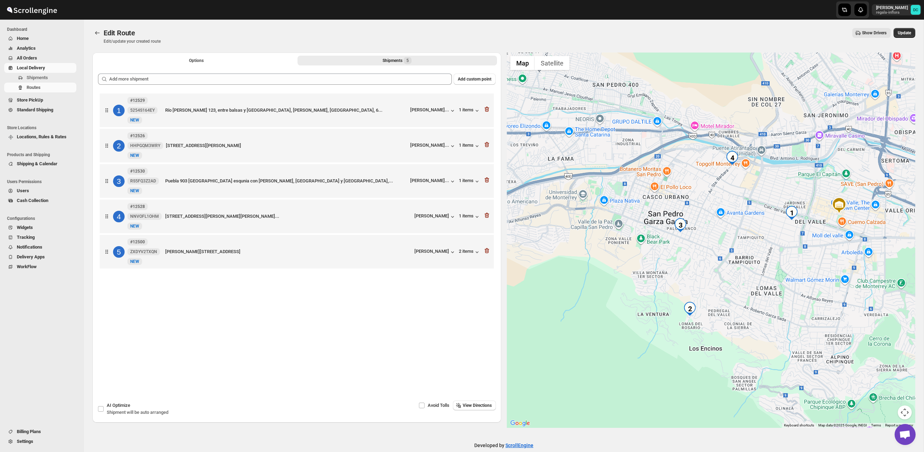
drag, startPoint x: 734, startPoint y: 184, endPoint x: 714, endPoint y: 202, distance: 26.8
click at [714, 202] on div at bounding box center [711, 240] width 409 height 375
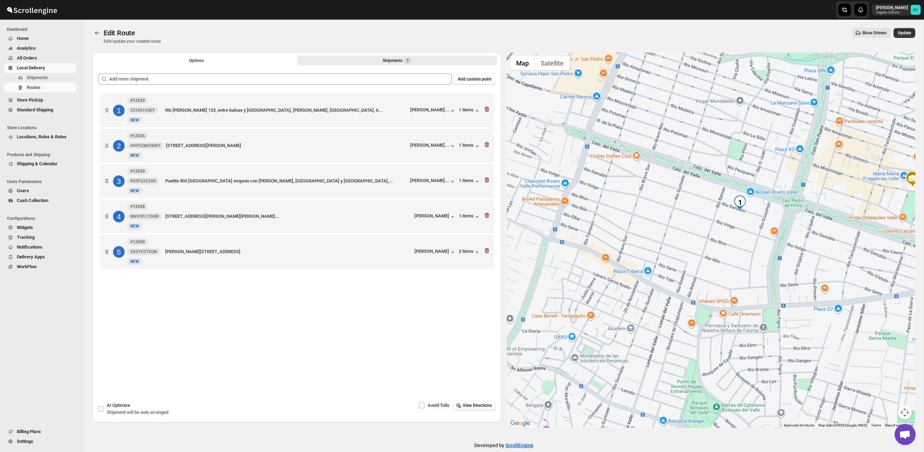
drag, startPoint x: 793, startPoint y: 250, endPoint x: 720, endPoint y: 223, distance: 77.8
click at [720, 223] on div at bounding box center [711, 240] width 409 height 375
click at [486, 181] on icon "button" at bounding box center [486, 180] width 1 height 2
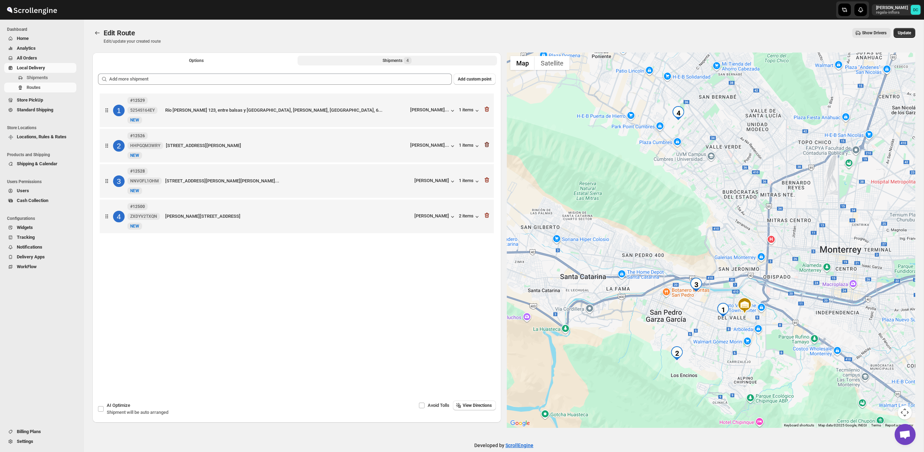
click at [484, 146] on icon "button" at bounding box center [486, 144] width 7 height 7
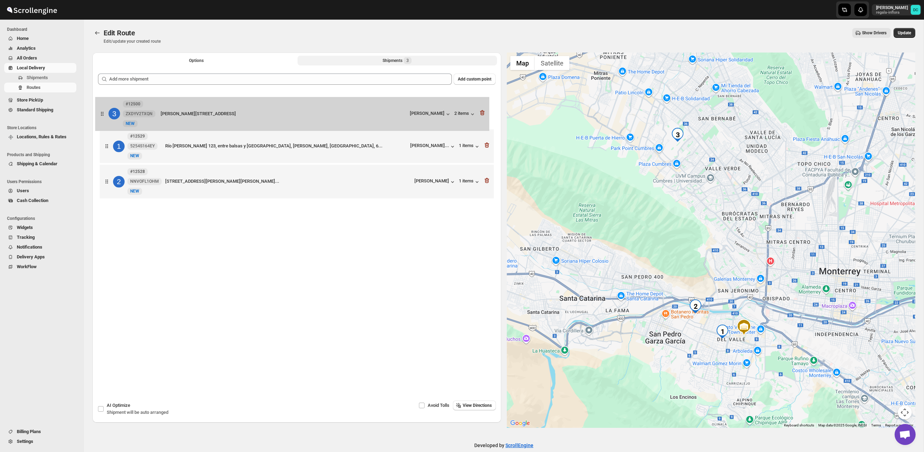
drag, startPoint x: 107, startPoint y: 187, endPoint x: 102, endPoint y: 110, distance: 77.9
click at [102, 110] on div "1 #12529 5254S164EY New NEW Río [PERSON_NAME] 123, entre balsas y [GEOGRAPHIC_D…" at bounding box center [297, 147] width 398 height 110
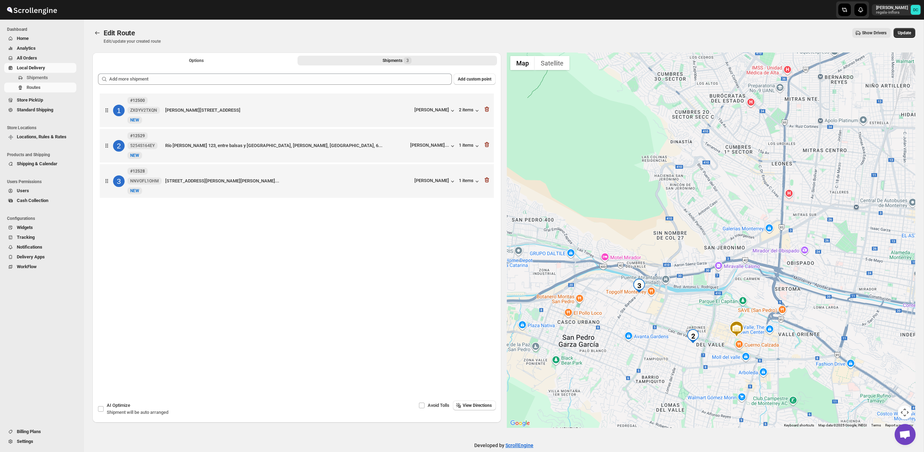
drag, startPoint x: 676, startPoint y: 314, endPoint x: 693, endPoint y: 306, distance: 19.4
click at [693, 306] on div at bounding box center [711, 240] width 409 height 375
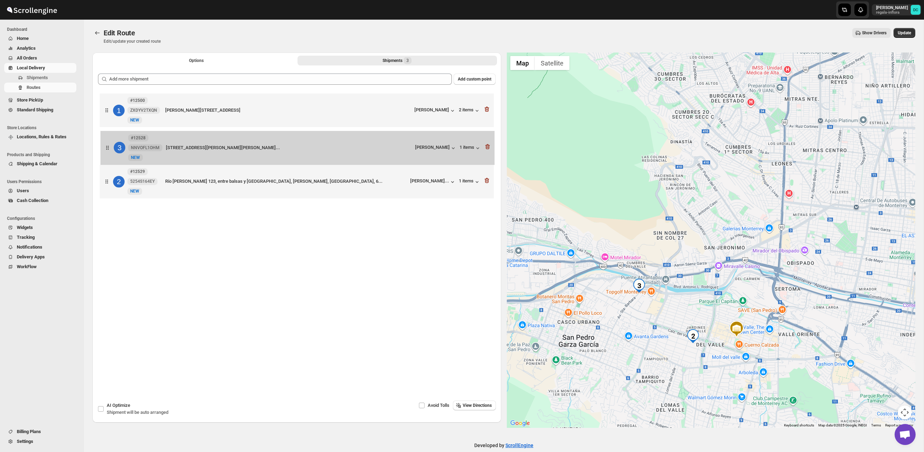
drag, startPoint x: 107, startPoint y: 184, endPoint x: 107, endPoint y: 147, distance: 36.4
click at [107, 147] on div "1 #12500 ZXDYV2TXQN New NEW Michael [STREET_ADDRESS] [PERSON_NAME] 2 items 2 #1…" at bounding box center [297, 147] width 398 height 110
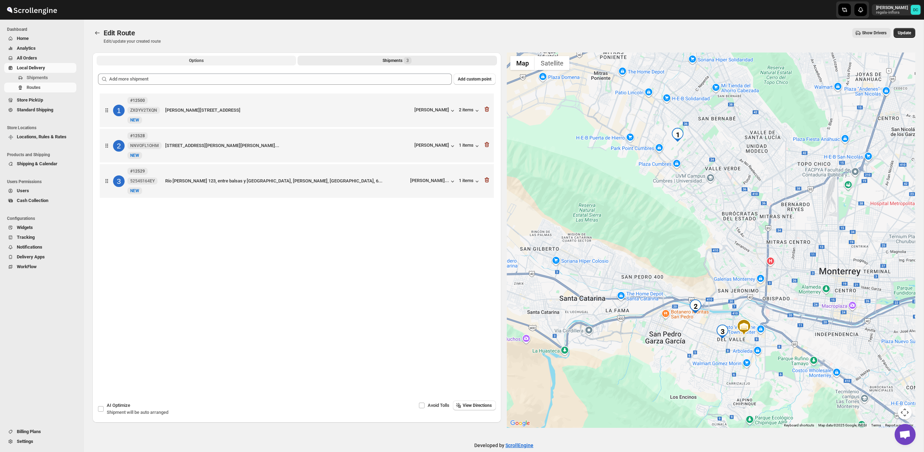
click at [208, 60] on button "Options" at bounding box center [197, 61] width 200 height 10
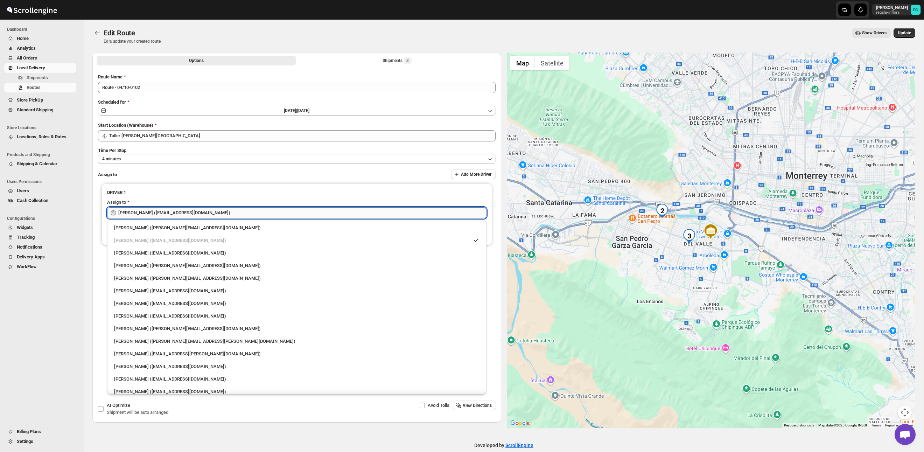
click at [234, 210] on input "[PERSON_NAME] ([EMAIL_ADDRESS][DOMAIN_NAME])" at bounding box center [302, 212] width 368 height 11
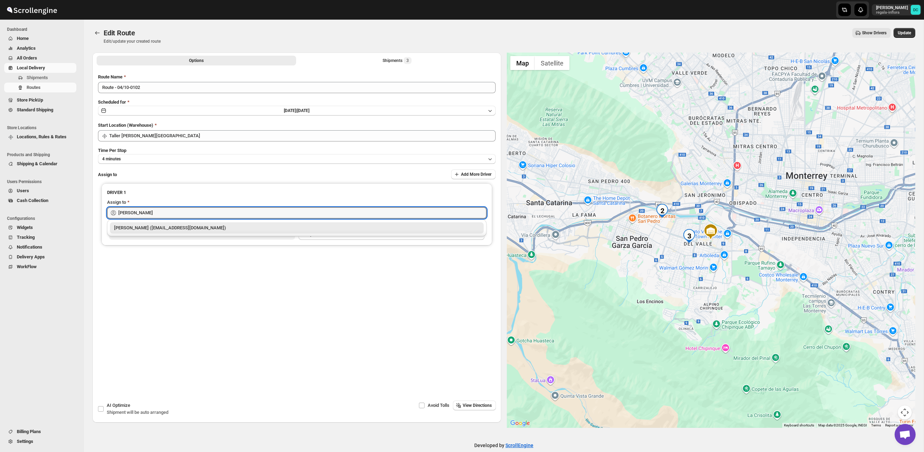
drag, startPoint x: 237, startPoint y: 223, endPoint x: 250, endPoint y: 221, distance: 13.1
click at [237, 223] on div "[PERSON_NAME] ([EMAIL_ADDRESS][DOMAIN_NAME])" at bounding box center [297, 227] width 374 height 11
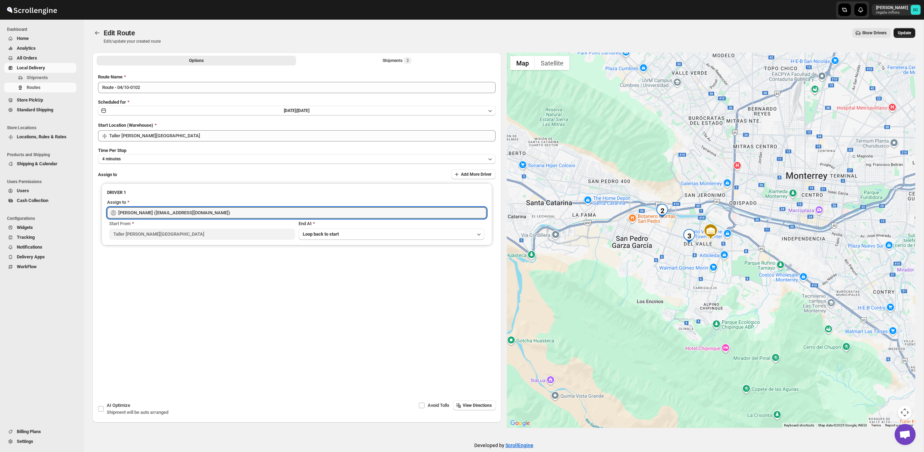
type input "[PERSON_NAME] ([EMAIL_ADDRESS][DOMAIN_NAME])"
drag, startPoint x: 903, startPoint y: 34, endPoint x: 900, endPoint y: 37, distance: 4.0
click at [903, 34] on span "Update" at bounding box center [904, 33] width 13 height 6
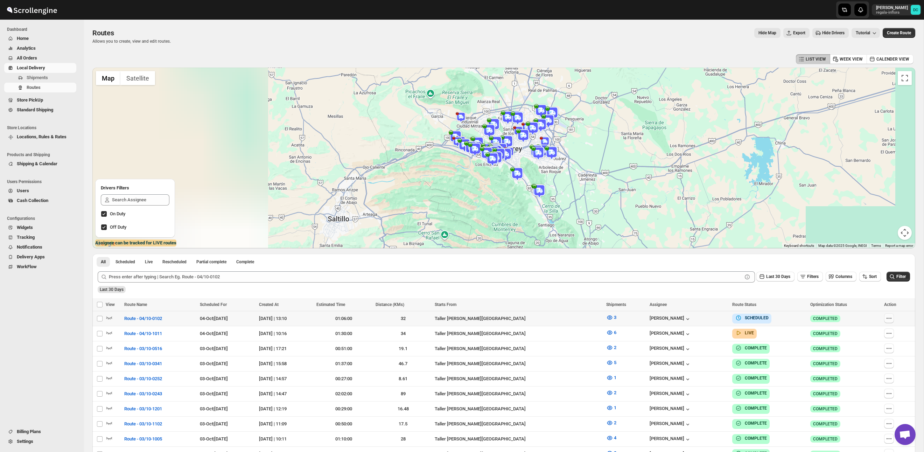
click at [890, 319] on icon "button" at bounding box center [889, 318] width 7 height 7
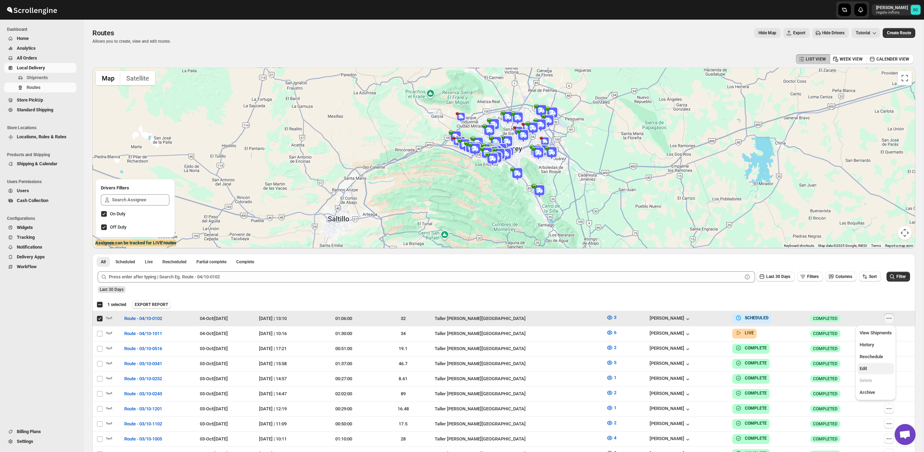
click at [871, 367] on span "Edit" at bounding box center [876, 368] width 32 height 7
checkbox input "false"
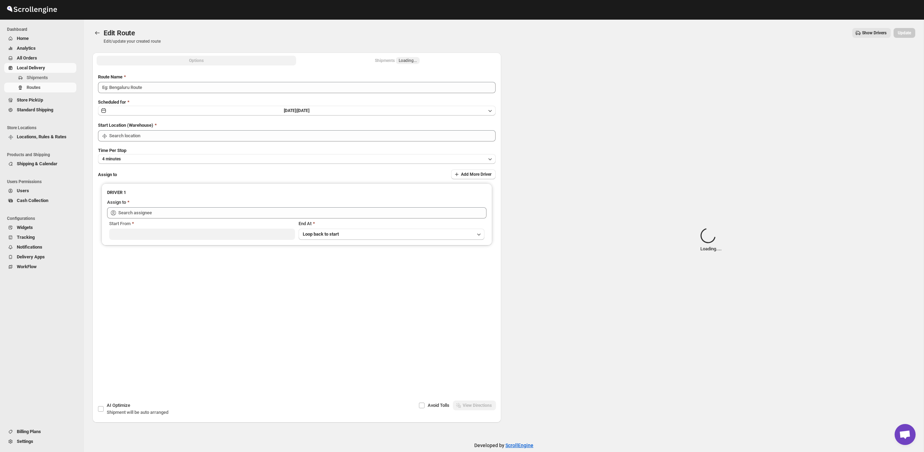
type input "Route - 04/10-0102"
type input "Taller [PERSON_NAME][GEOGRAPHIC_DATA]"
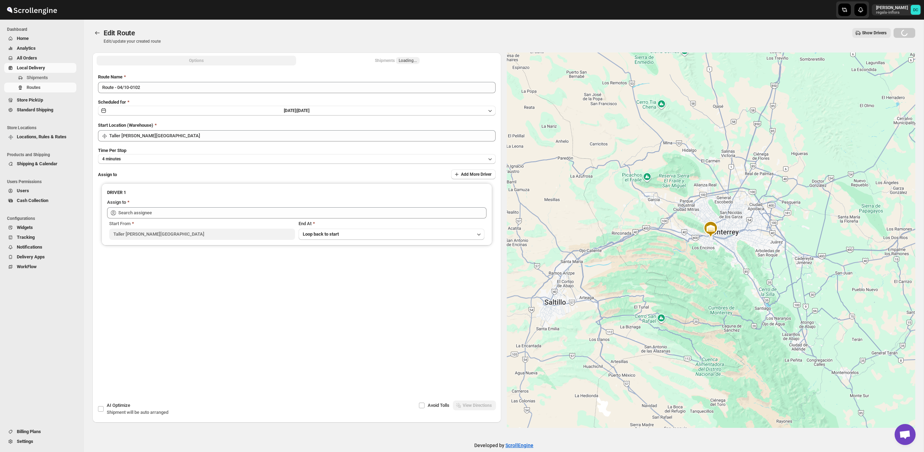
type input "[PERSON_NAME] ([EMAIL_ADDRESS][DOMAIN_NAME])"
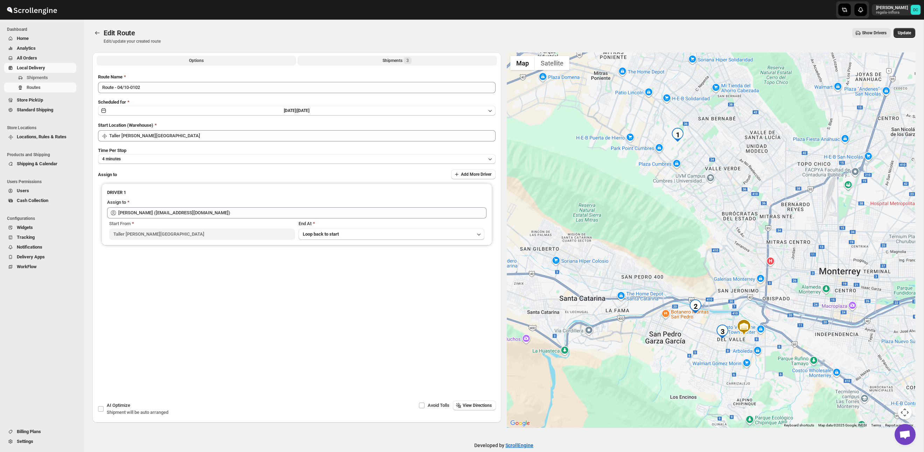
click at [417, 61] on button "Shipments 3" at bounding box center [398, 61] width 200 height 10
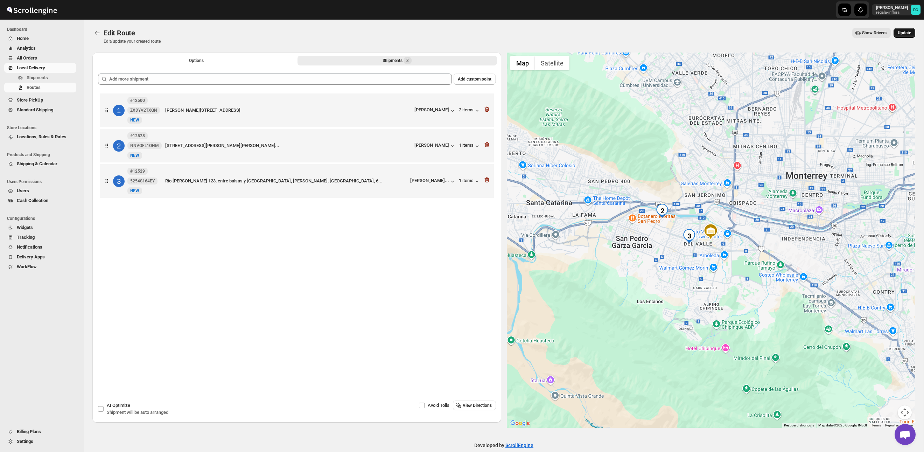
click at [901, 34] on span "Update" at bounding box center [904, 33] width 13 height 6
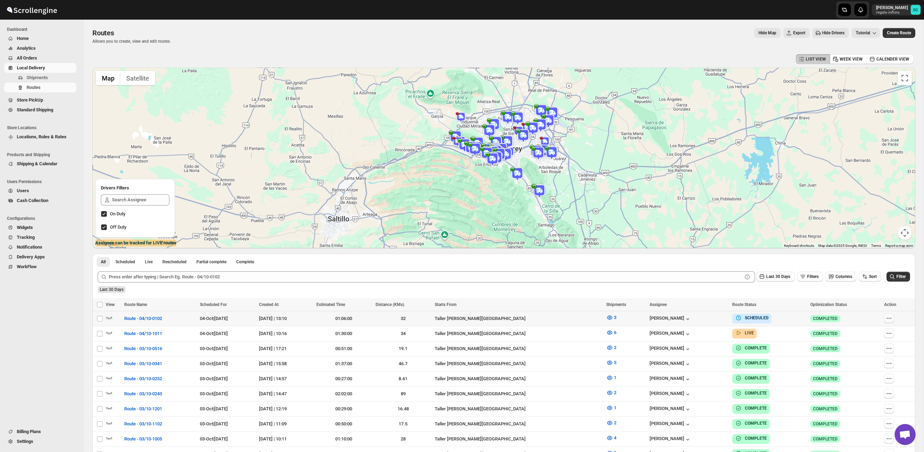
click at [889, 319] on icon "button" at bounding box center [889, 318] width 7 height 7
checkbox input "true"
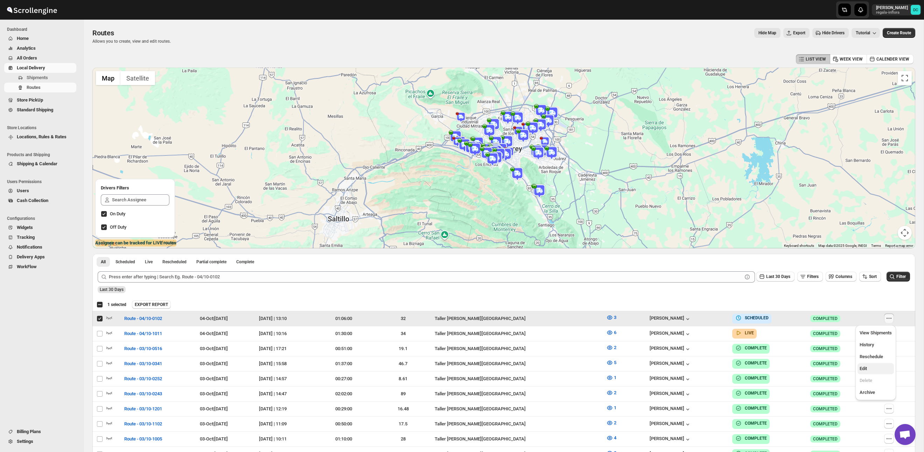
click at [866, 368] on span "Edit" at bounding box center [863, 368] width 7 height 5
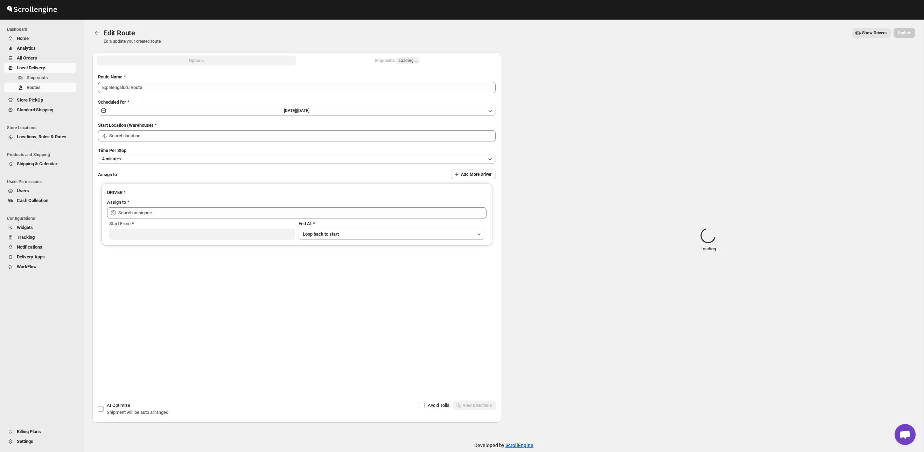
type input "Route - 04/10-0102"
type input "Taller [PERSON_NAME][GEOGRAPHIC_DATA]"
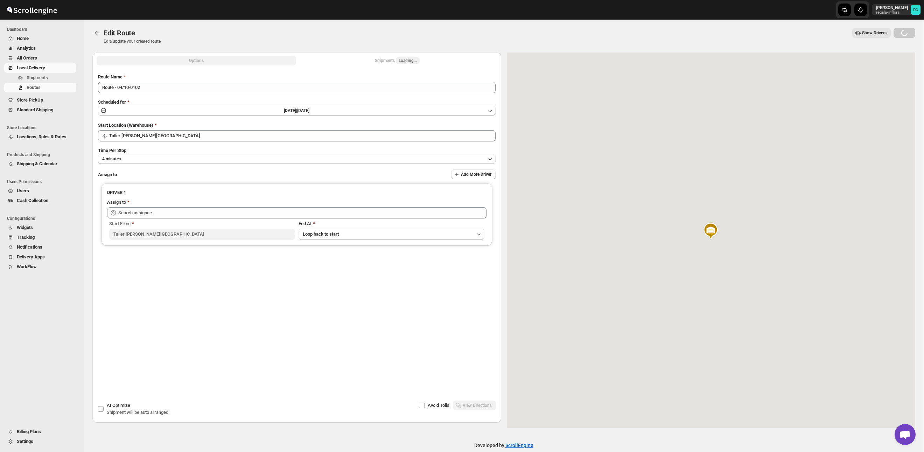
type input "[PERSON_NAME] ([EMAIL_ADDRESS][DOMAIN_NAME])"
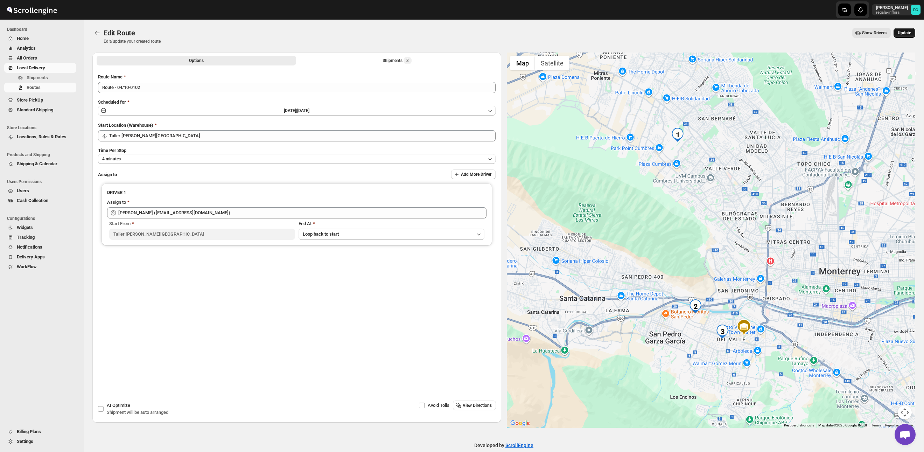
click at [904, 31] on span "Update" at bounding box center [904, 33] width 13 height 6
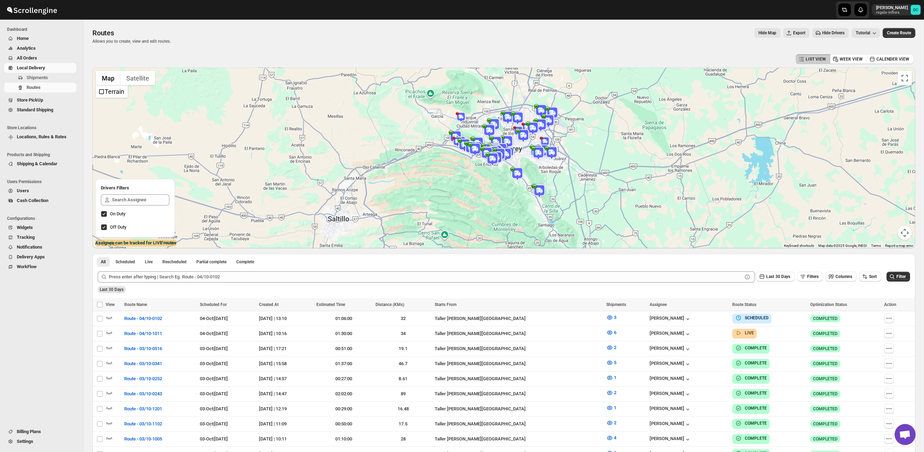
click at [35, 57] on span "All Orders" at bounding box center [27, 57] width 20 height 5
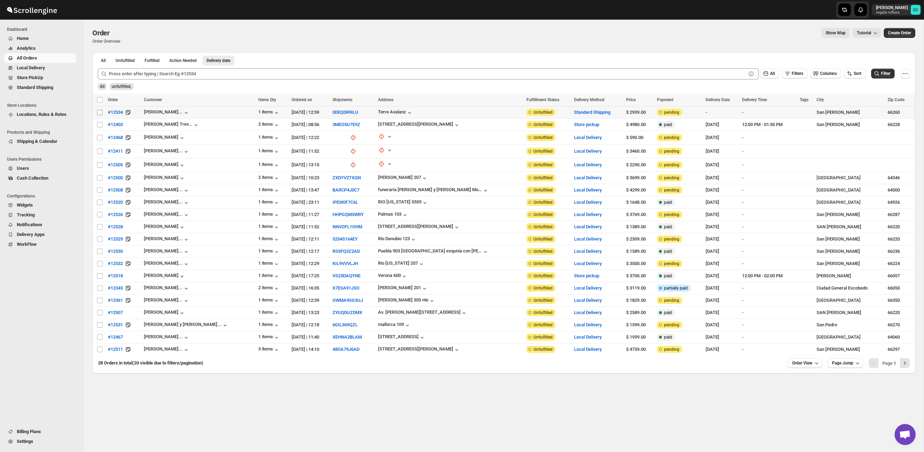
click at [101, 113] on input "Select order" at bounding box center [100, 113] width 6 height 6
checkbox input "true"
click at [99, 126] on input "Select order" at bounding box center [100, 125] width 6 height 6
checkbox input "true"
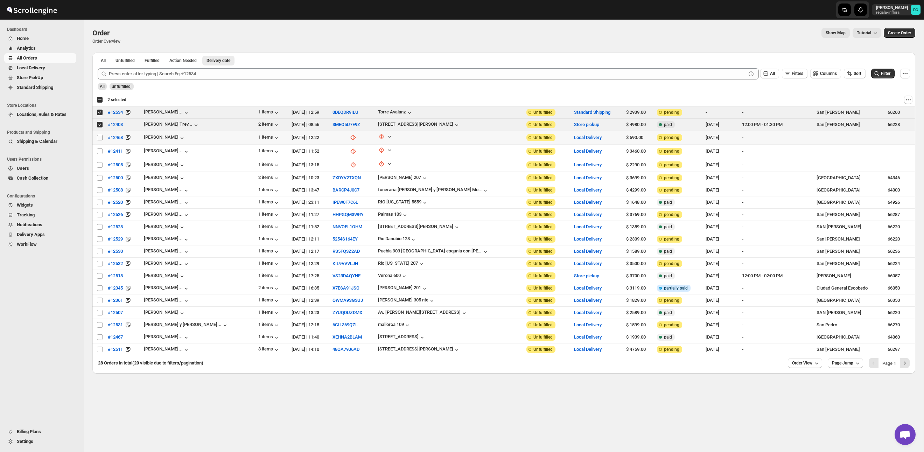
click at [99, 137] on input "Select order" at bounding box center [100, 138] width 6 height 6
checkbox input "true"
click at [101, 151] on input "Select order" at bounding box center [100, 151] width 6 height 6
checkbox input "true"
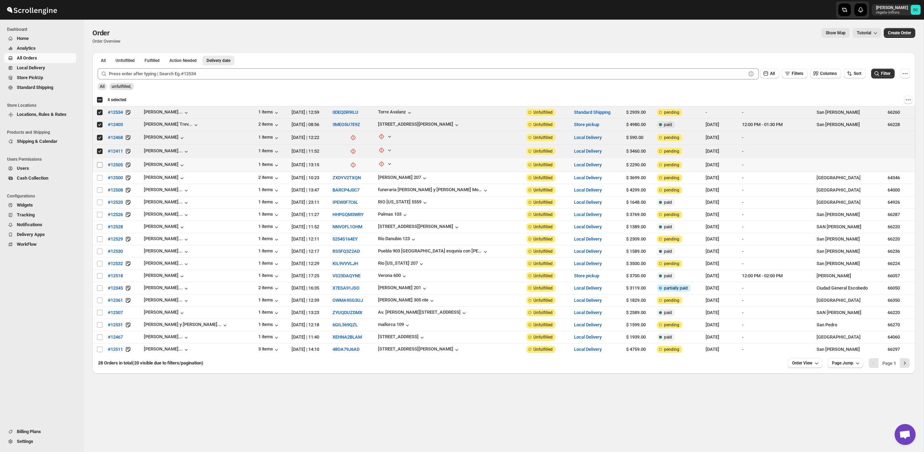
click at [101, 165] on input "Select order" at bounding box center [100, 165] width 6 height 6
checkbox input "true"
click at [100, 177] on input "Select order" at bounding box center [100, 178] width 6 height 6
checkbox input "true"
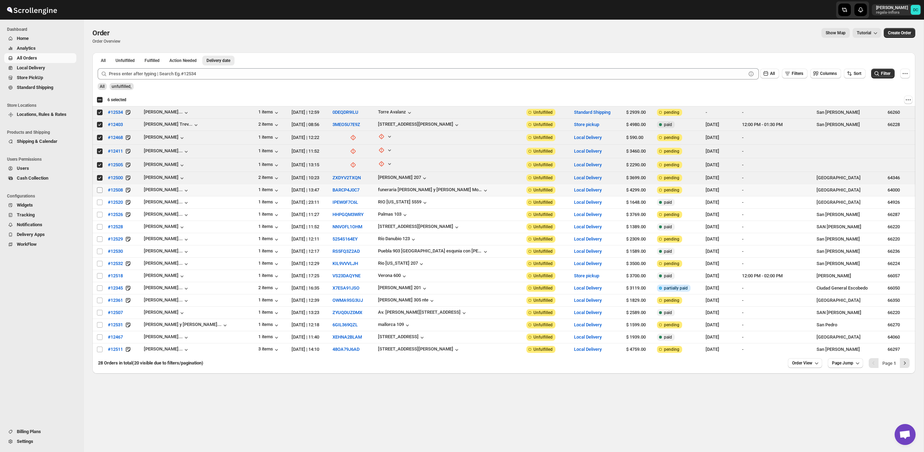
click at [98, 190] on input "Select order" at bounding box center [100, 190] width 6 height 6
checkbox input "true"
click at [99, 201] on input "Select order" at bounding box center [100, 203] width 6 height 6
checkbox input "true"
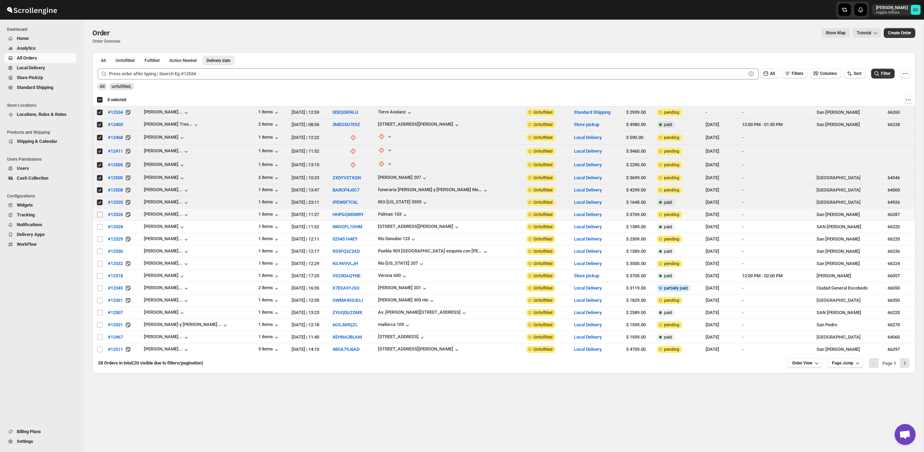
click at [100, 214] on input "Select order" at bounding box center [100, 215] width 6 height 6
checkbox input "true"
click at [100, 227] on input "Select order" at bounding box center [100, 227] width 6 height 6
checkbox input "true"
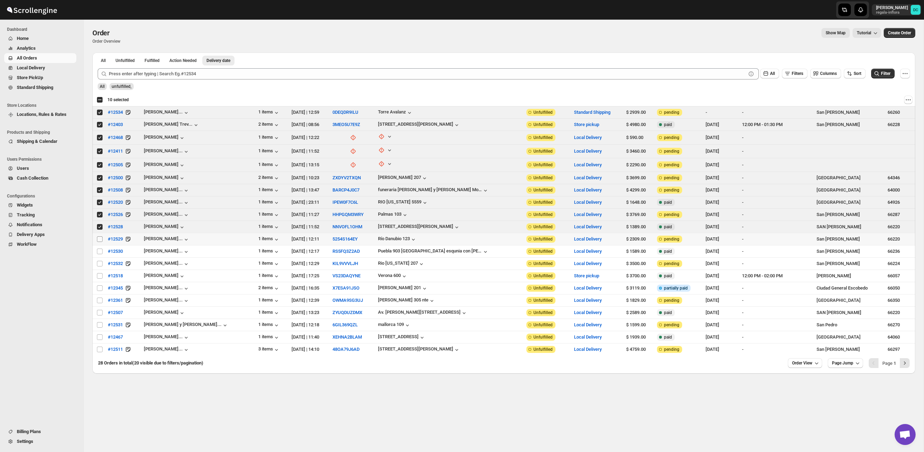
click at [101, 238] on input "Select order" at bounding box center [100, 239] width 6 height 6
checkbox input "true"
click at [102, 250] on input "Select order" at bounding box center [100, 252] width 6 height 6
checkbox input "true"
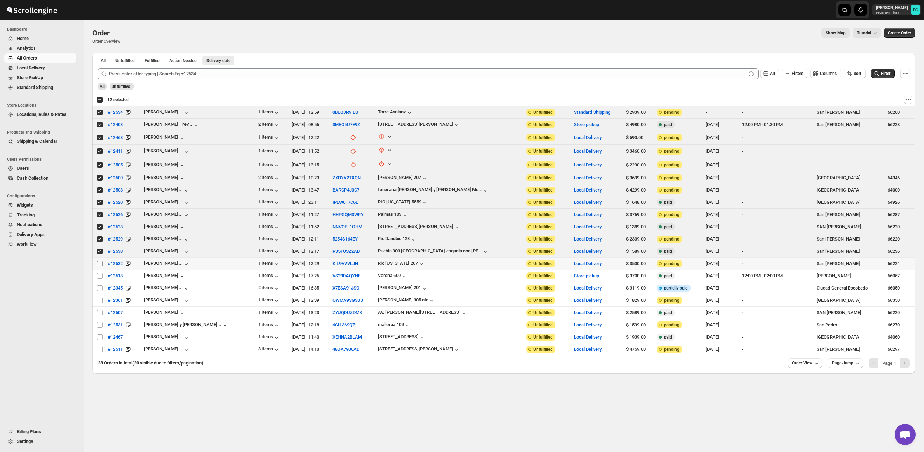
click at [100, 262] on input "Select order" at bounding box center [100, 264] width 6 height 6
checkbox input "true"
click at [99, 99] on div "Select all 20 orders 13 selected" at bounding box center [113, 100] width 32 height 6
checkbox input "true"
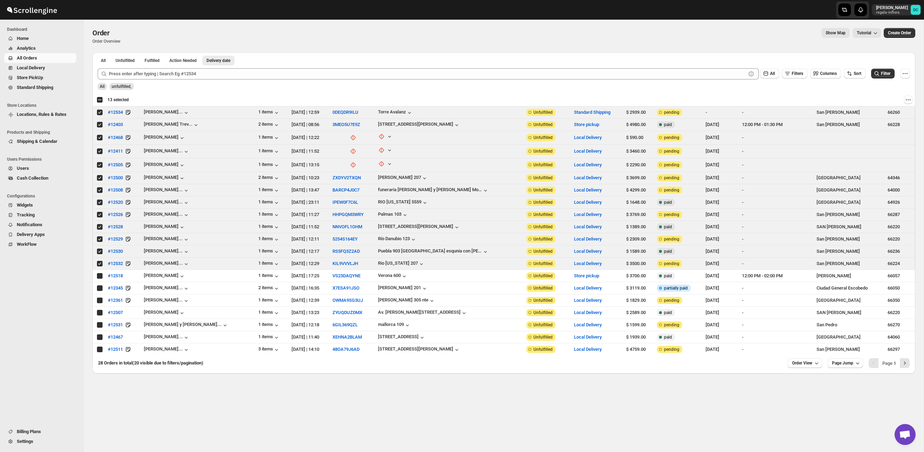
checkbox input "true"
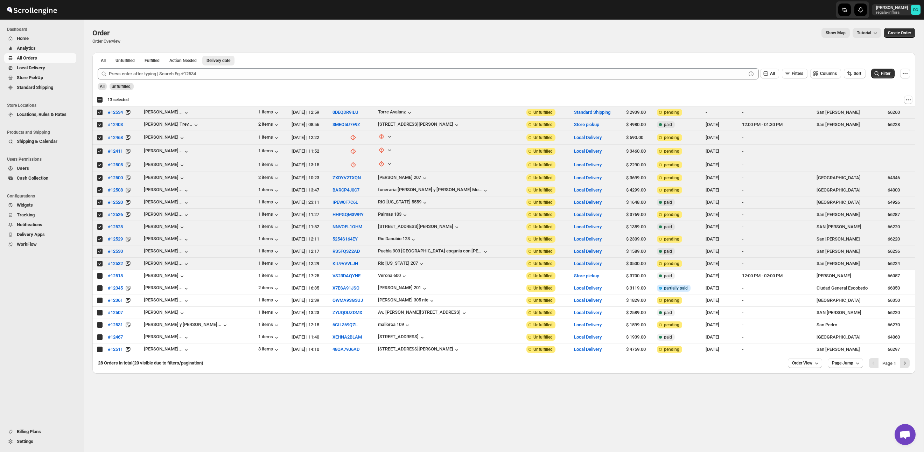
checkbox input "true"
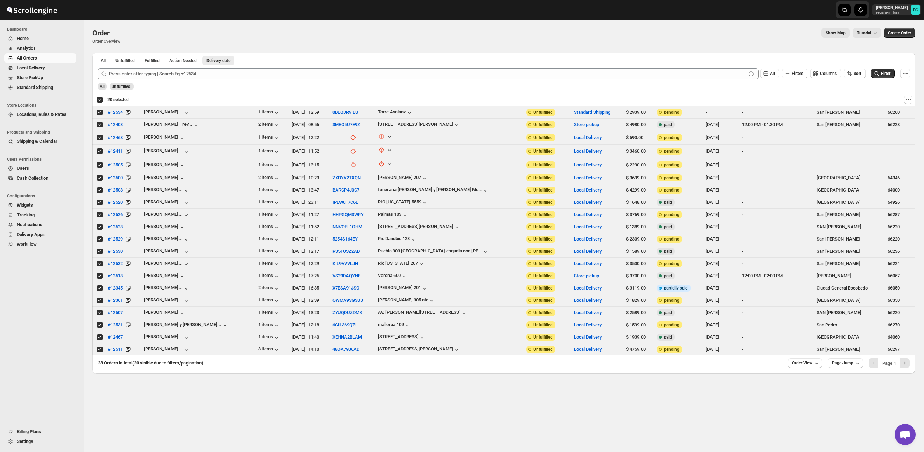
click at [99, 99] on div "Deselect all 20 orders 20 selected" at bounding box center [113, 100] width 32 height 6
checkbox input "false"
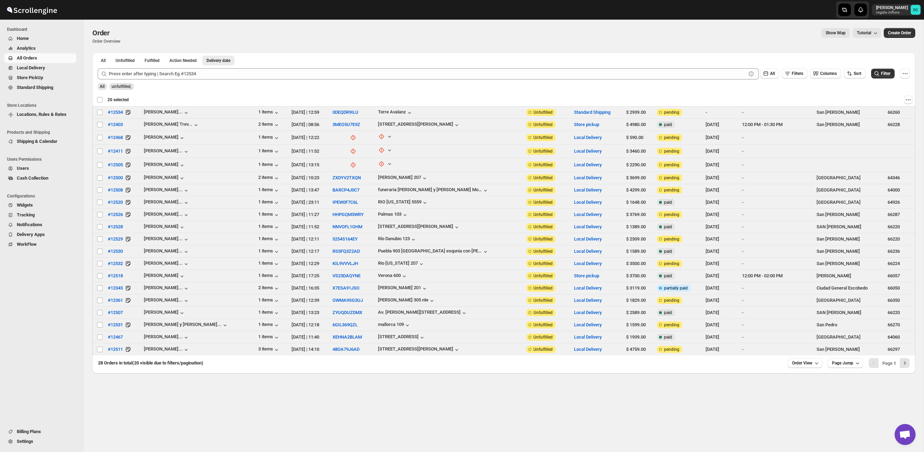
checkbox input "false"
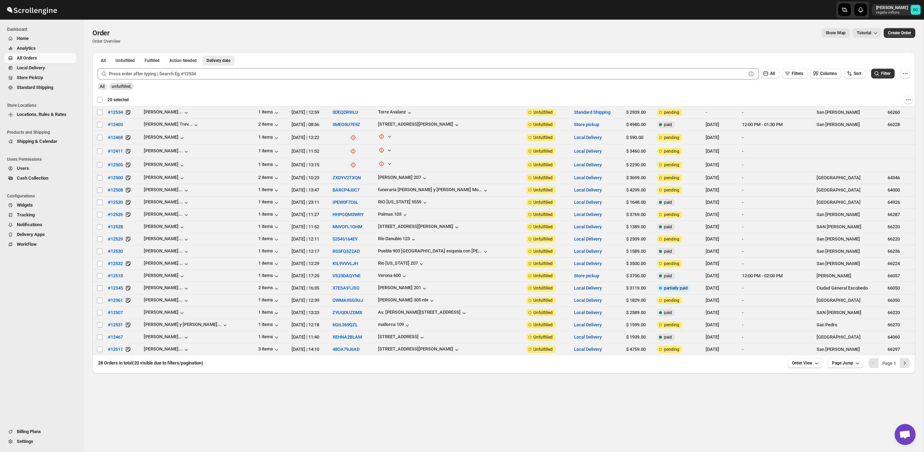
checkbox input "false"
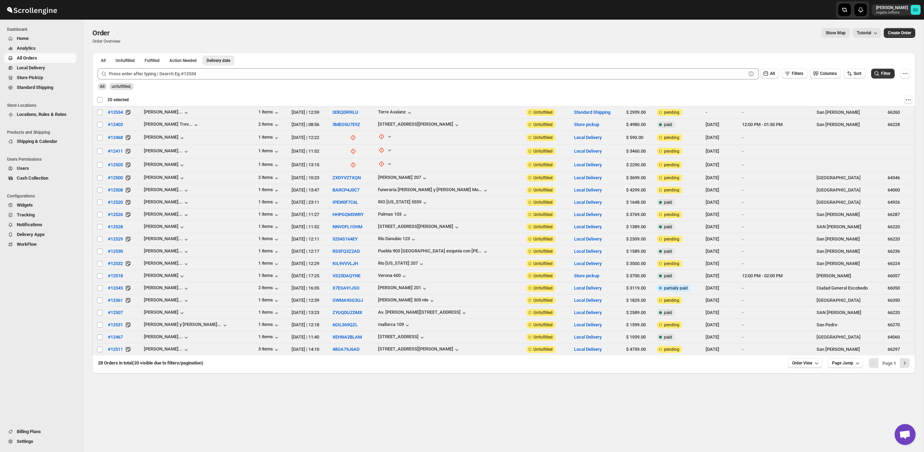
checkbox input "false"
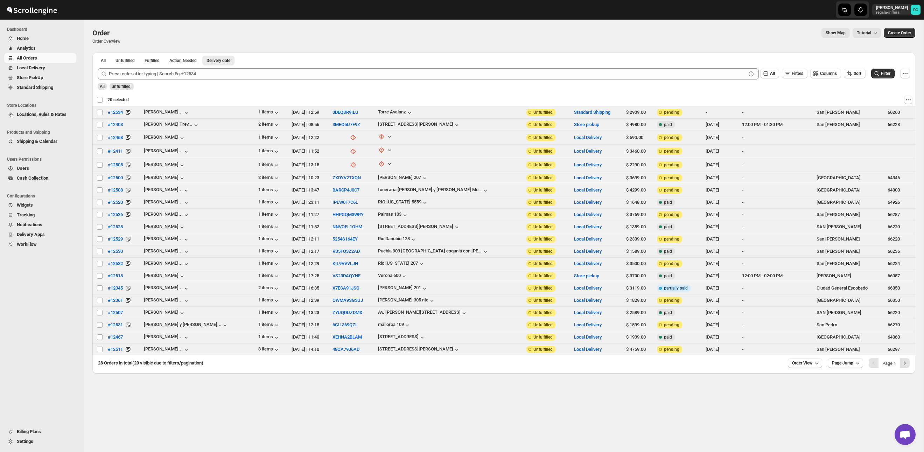
checkbox input "false"
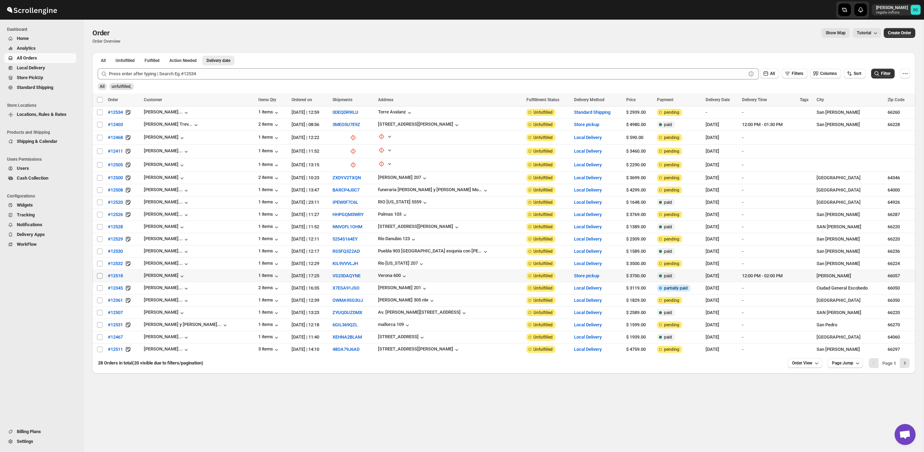
click at [101, 276] on input "Select order" at bounding box center [100, 276] width 6 height 6
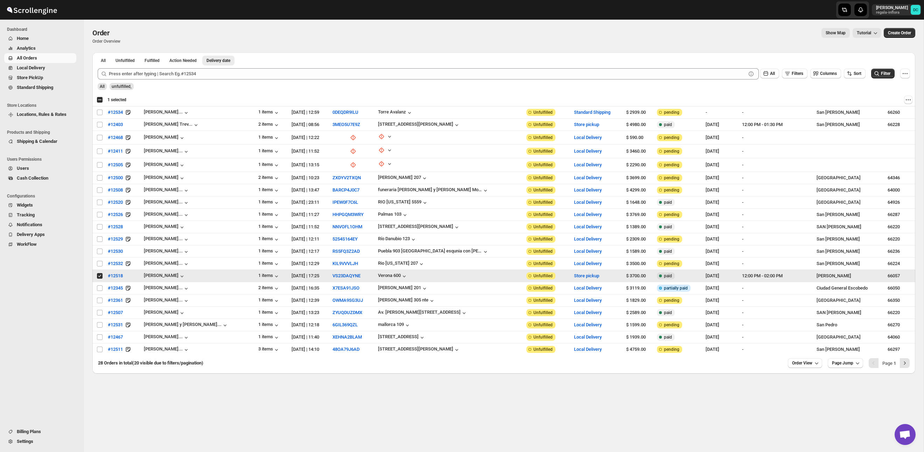
click at [99, 276] on input "Select order" at bounding box center [100, 276] width 6 height 6
checkbox input "false"
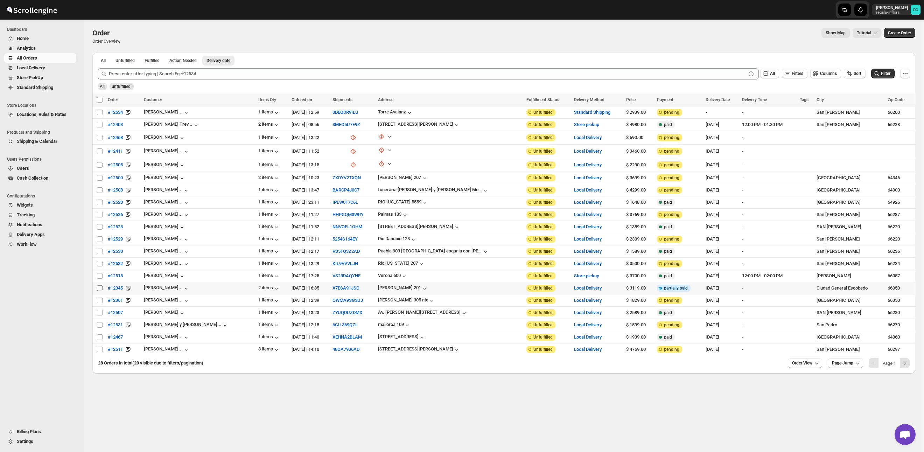
click at [101, 288] on input "Select order" at bounding box center [100, 288] width 6 height 6
checkbox input "true"
click at [98, 301] on input "Select order" at bounding box center [100, 301] width 6 height 6
checkbox input "true"
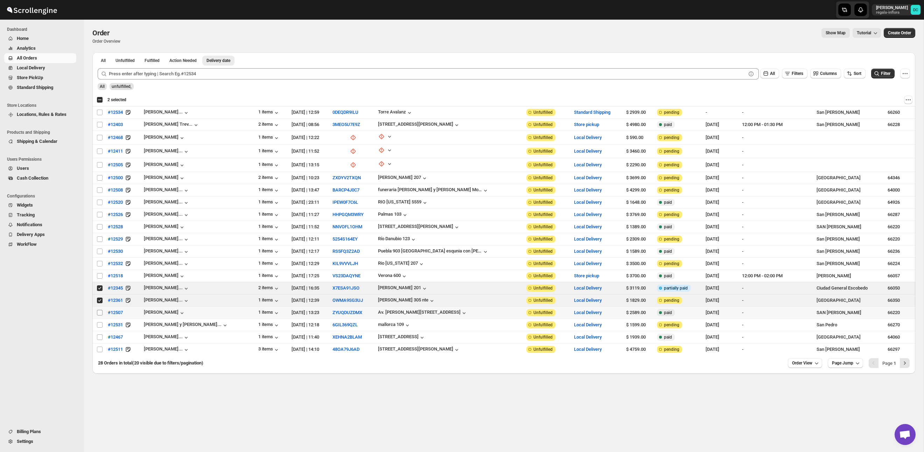
click at [99, 312] on input "Select order" at bounding box center [100, 313] width 6 height 6
checkbox input "true"
click at [99, 325] on input "Select order" at bounding box center [100, 325] width 6 height 6
checkbox input "true"
